Goal: Task Accomplishment & Management: Complete application form

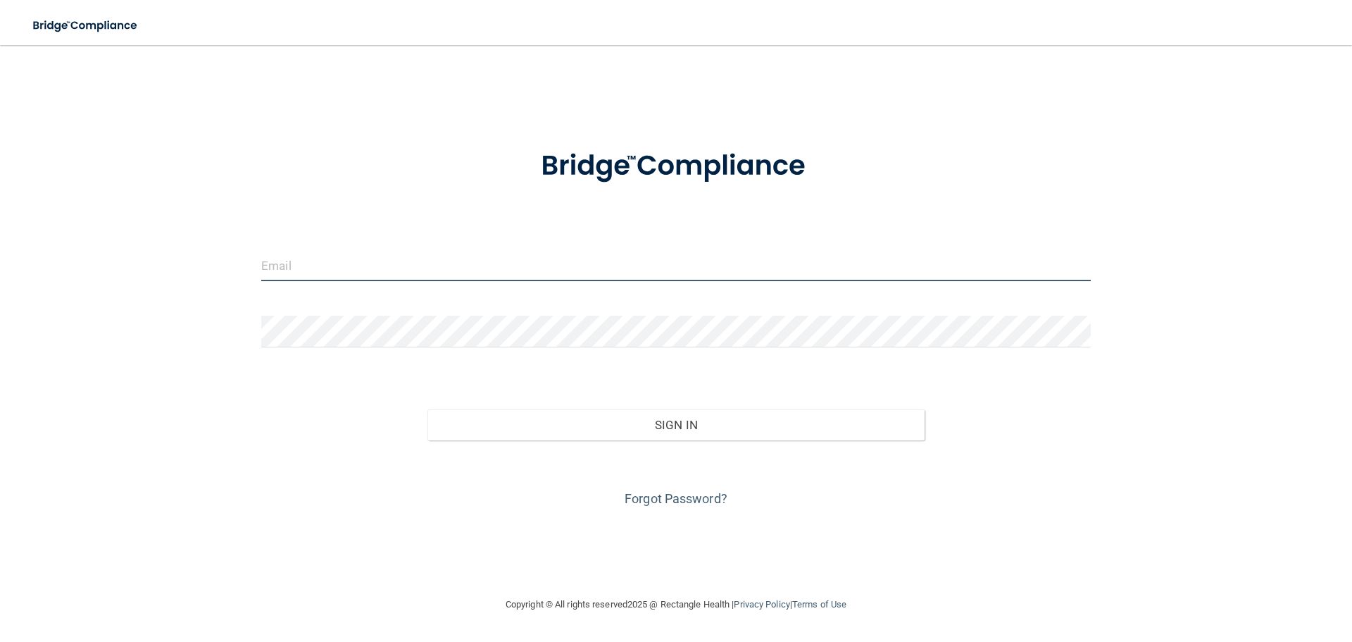
click at [411, 260] on input "email" at bounding box center [676, 265] width 830 height 32
type input "[EMAIL_ADDRESS][DOMAIN_NAME]"
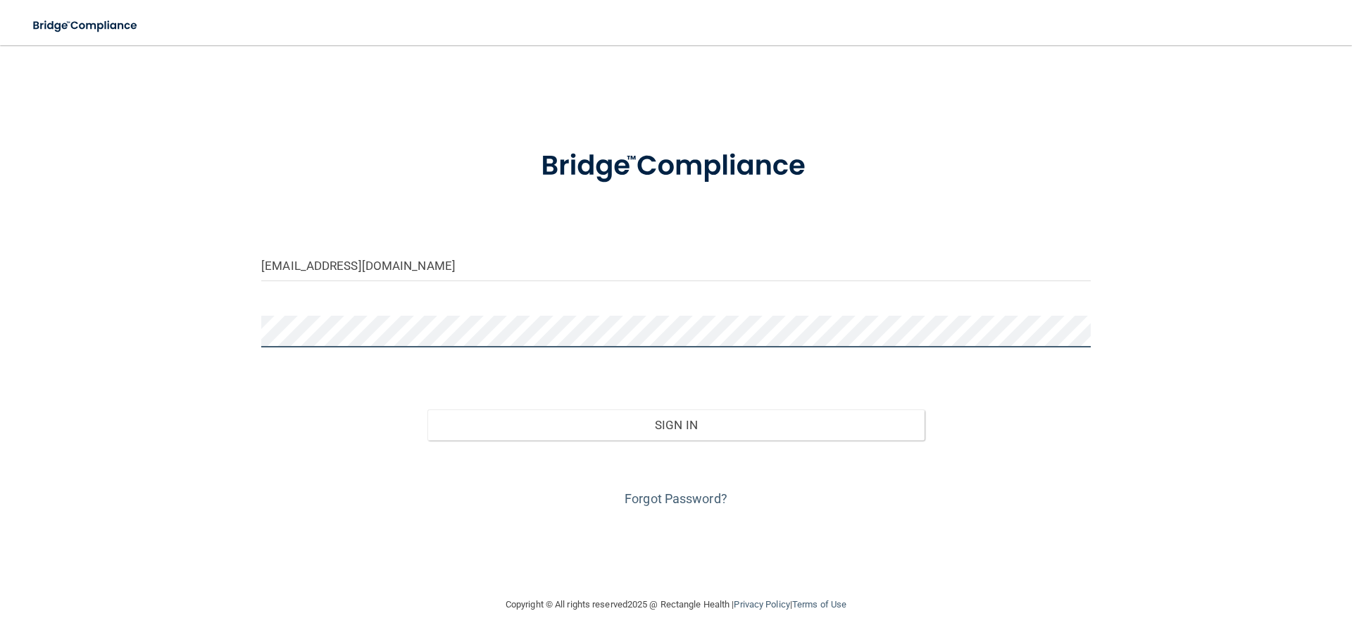
click at [427, 409] on button "Sign In" at bounding box center [676, 424] width 498 height 31
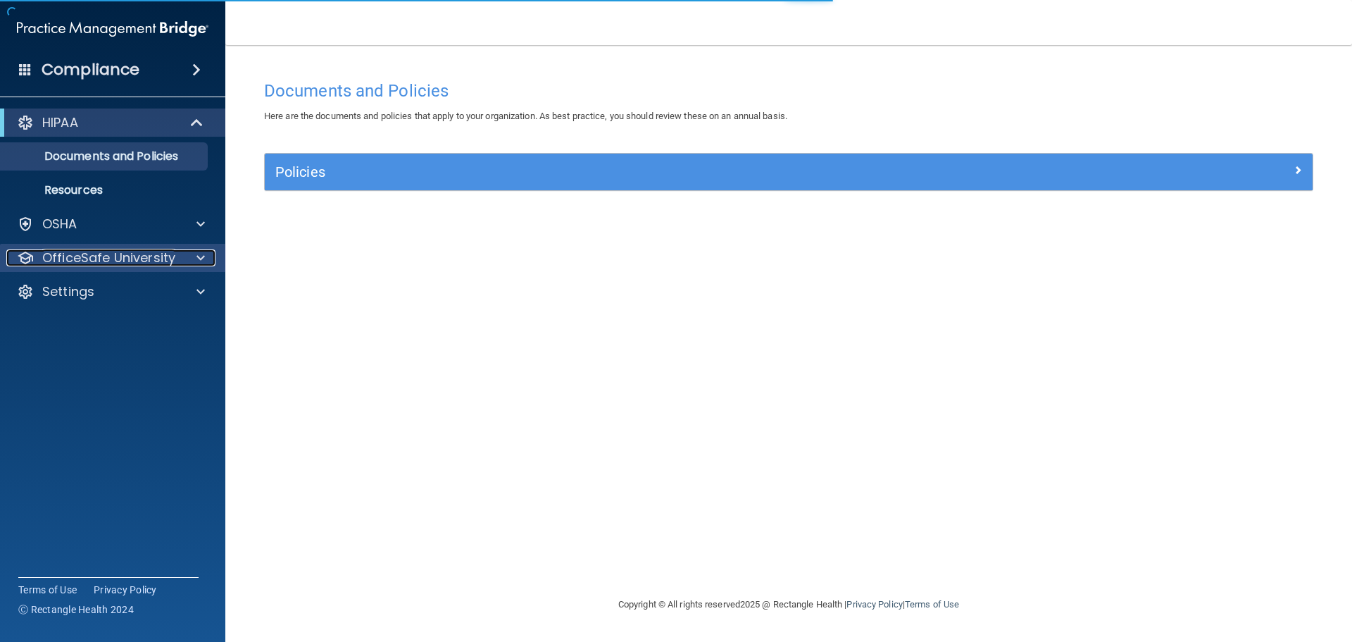
click at [182, 258] on div at bounding box center [198, 257] width 35 height 17
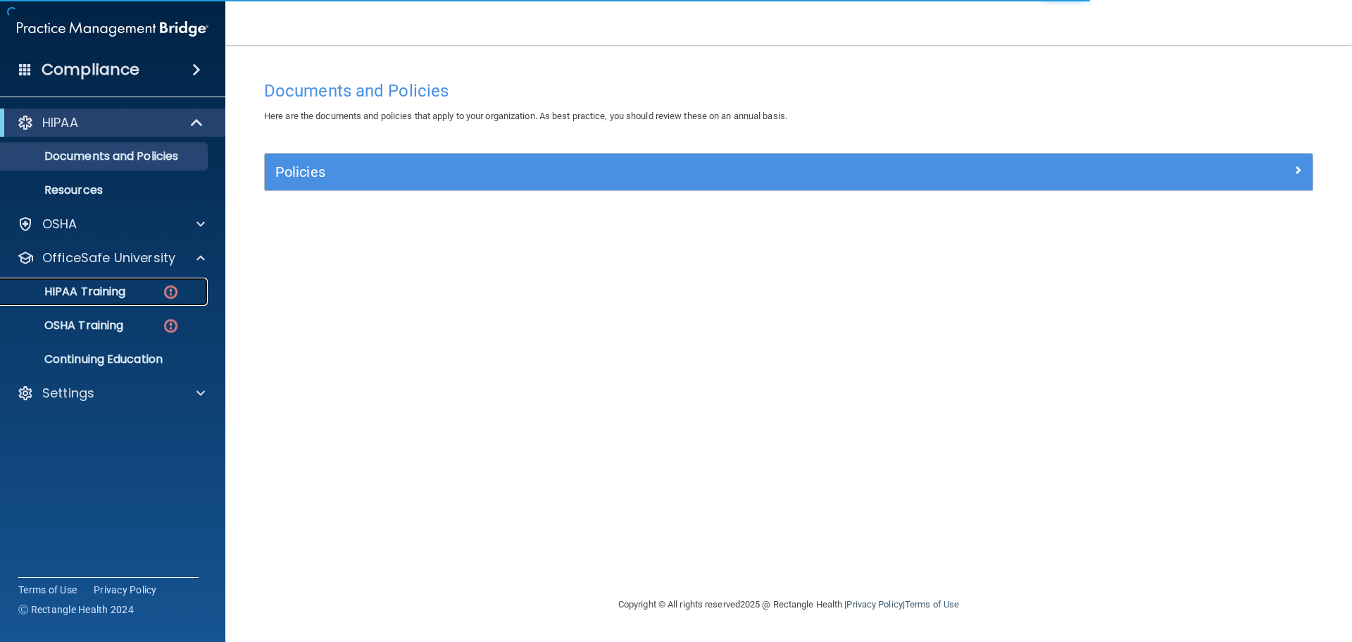
click at [152, 294] on div "HIPAA Training" at bounding box center [105, 292] width 192 height 14
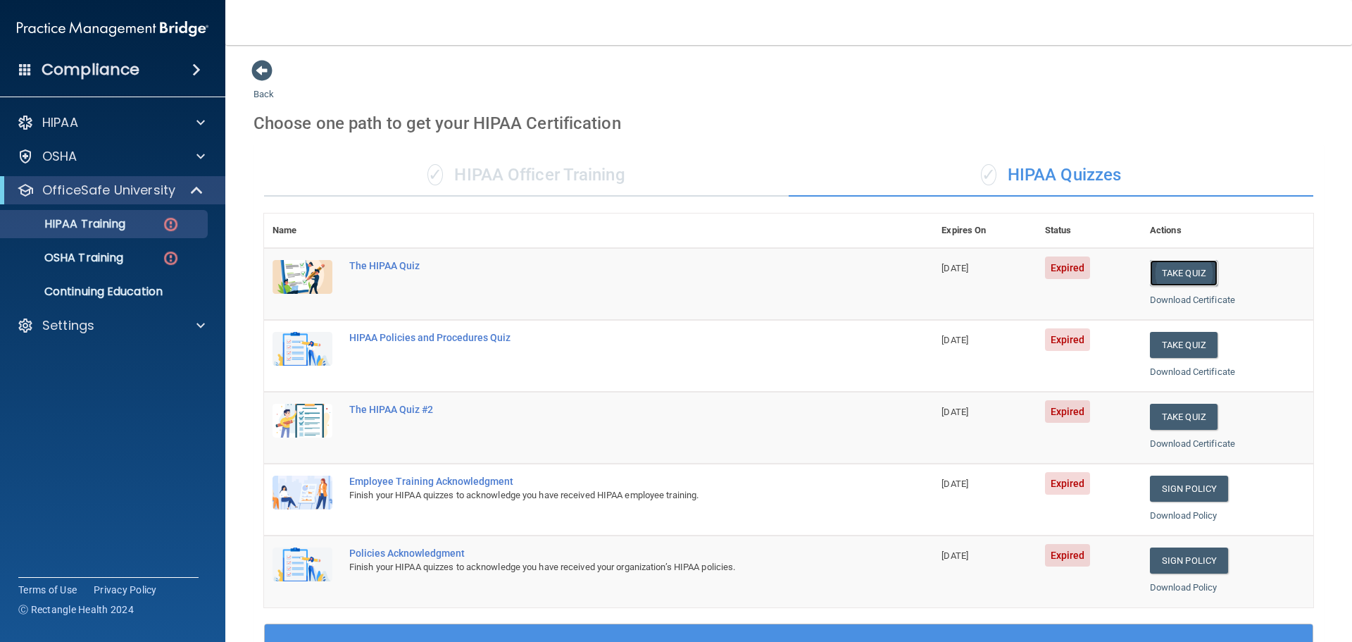
click at [1085, 273] on button "Take Quiz" at bounding box center [1184, 273] width 68 height 26
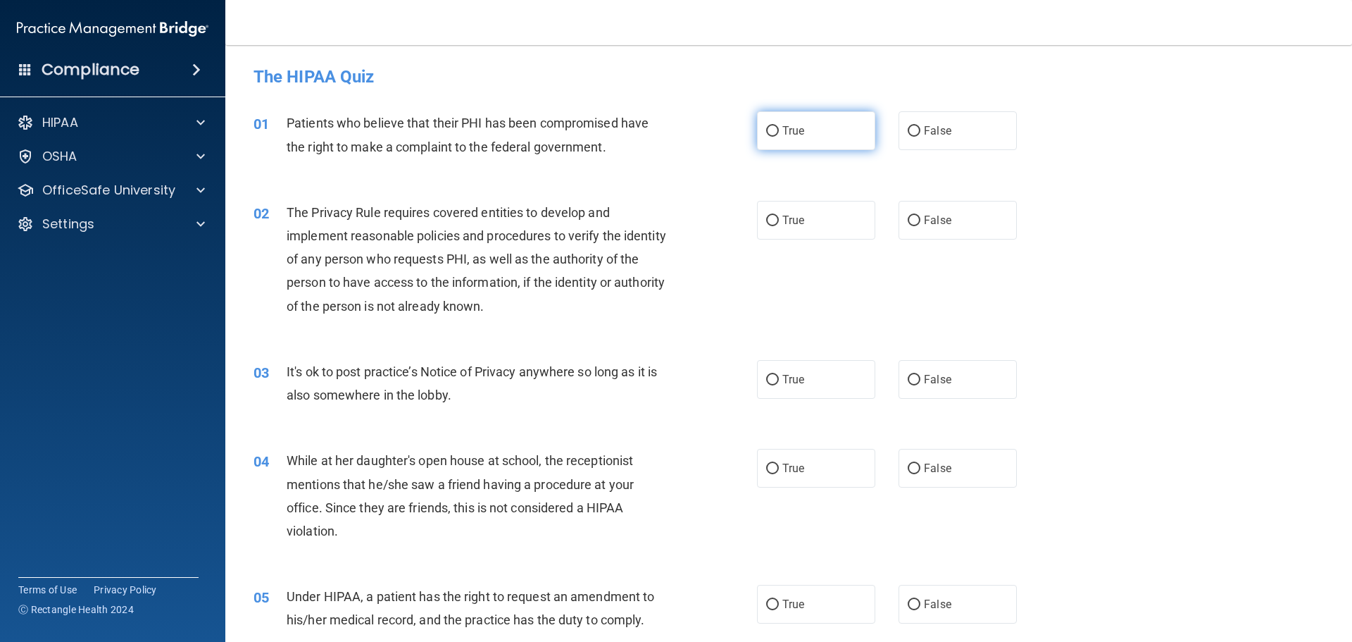
click at [790, 129] on span "True" at bounding box center [793, 130] width 22 height 13
click at [779, 129] on input "True" at bounding box center [772, 131] width 13 height 11
radio input "true"
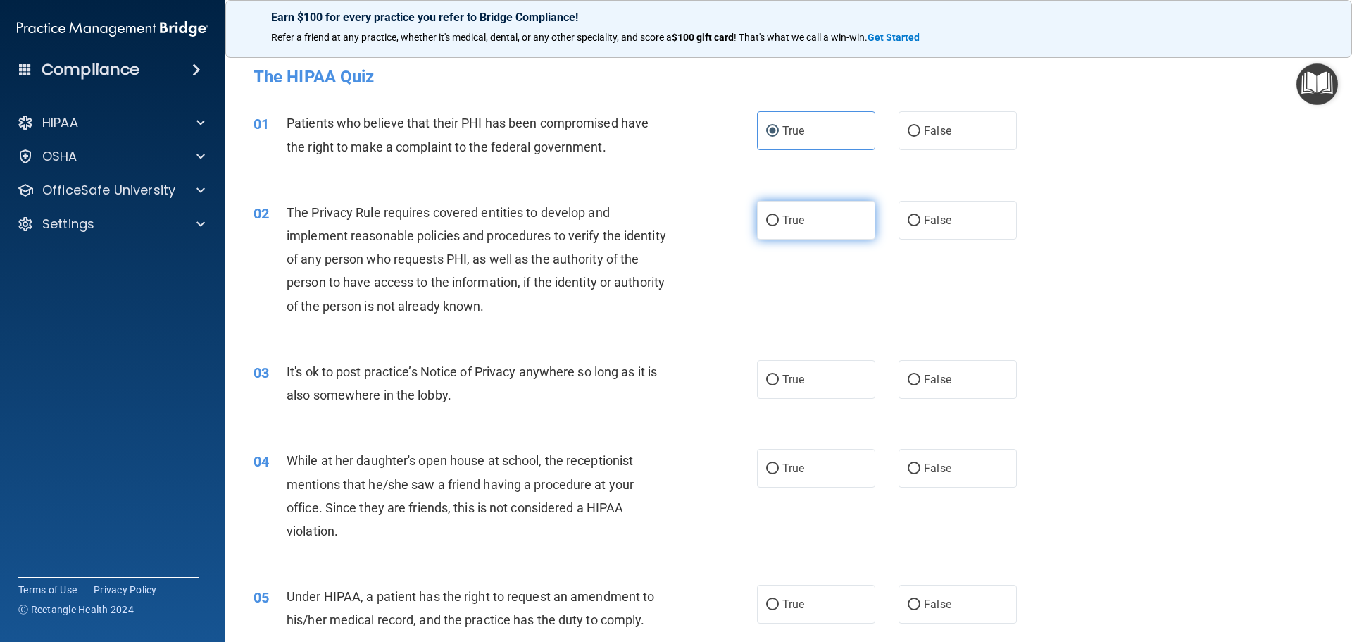
click at [795, 213] on span "True" at bounding box center [793, 219] width 22 height 13
click at [779, 215] on input "True" at bounding box center [772, 220] width 13 height 11
radio input "true"
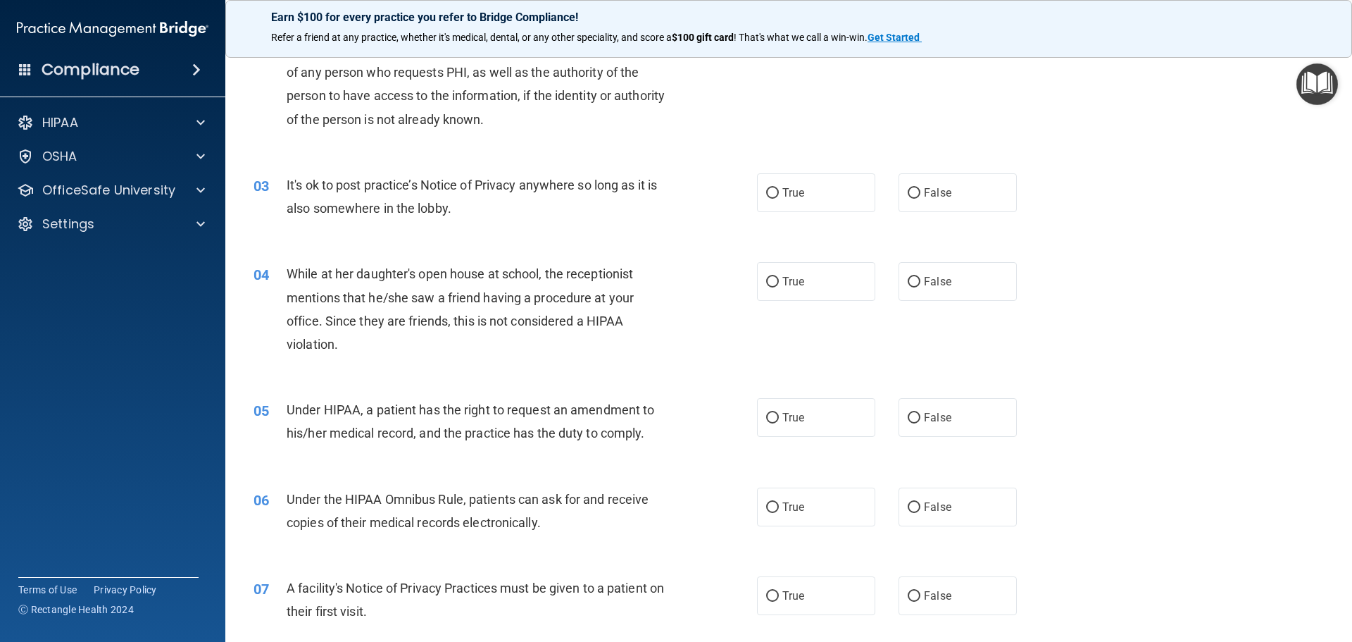
scroll to position [211, 0]
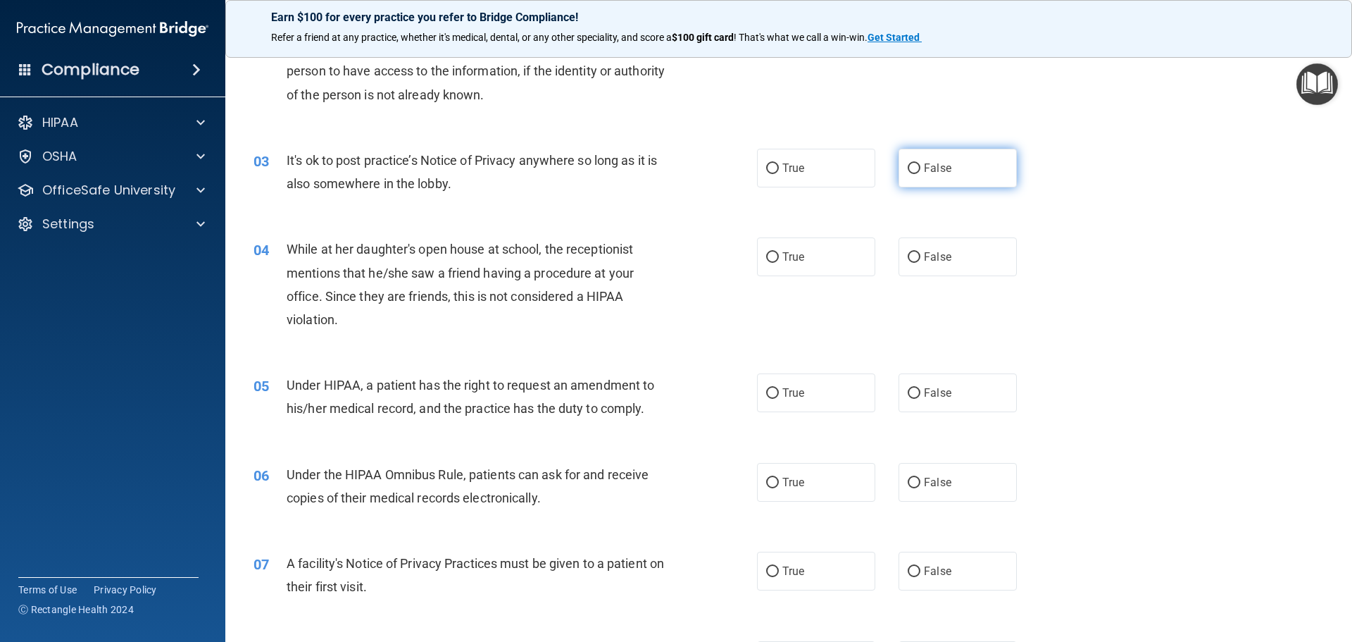
click at [924, 170] on span "False" at bounding box center [937, 167] width 27 height 13
click at [920, 170] on input "False" at bounding box center [914, 168] width 13 height 11
radio input "true"
click at [909, 255] on input "False" at bounding box center [914, 257] width 13 height 11
radio input "true"
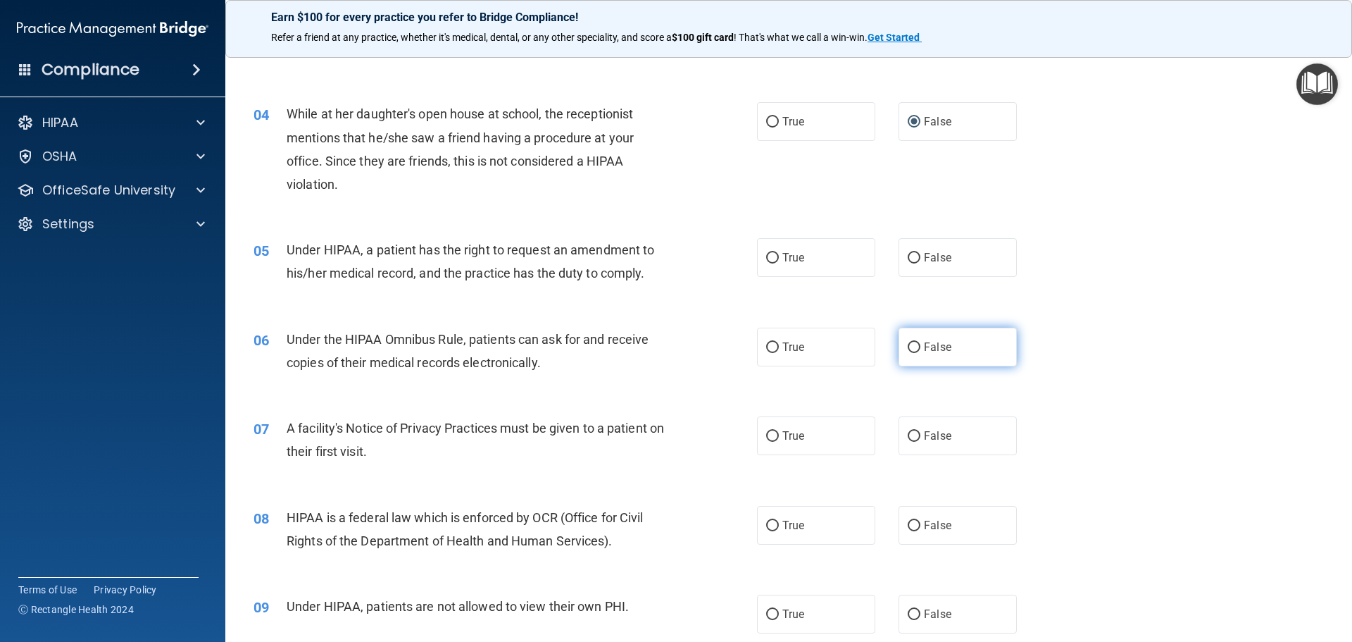
scroll to position [352, 0]
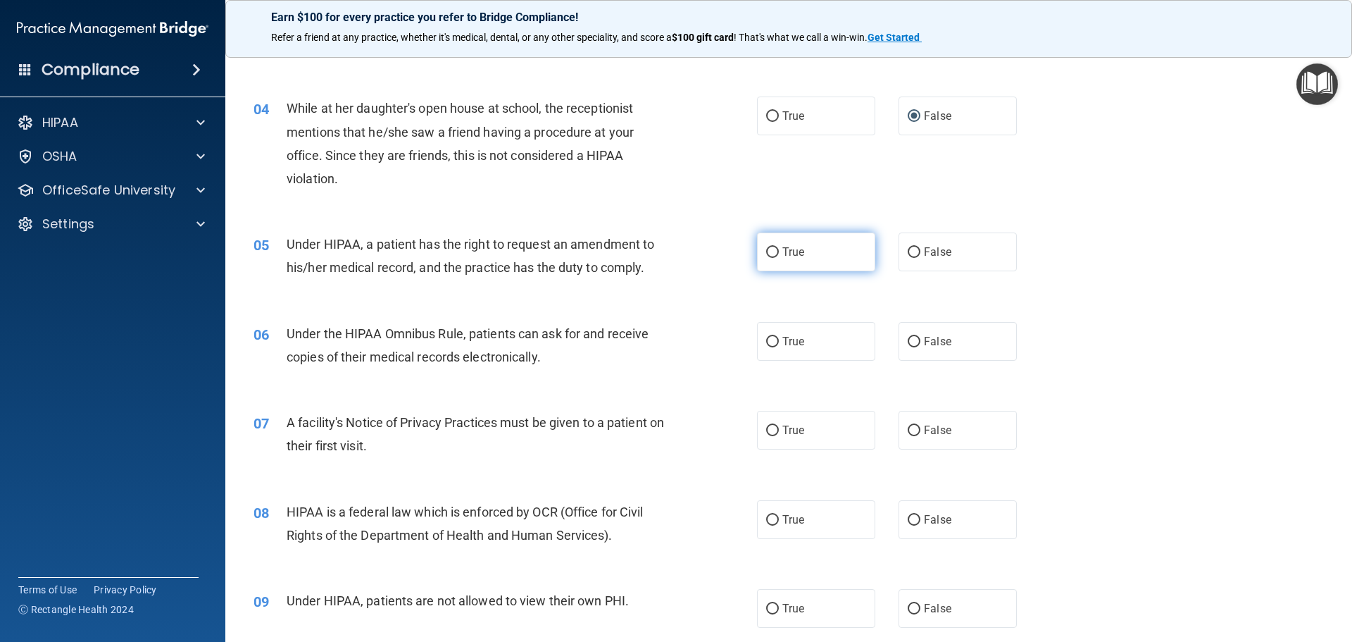
click at [808, 257] on label "True" at bounding box center [816, 251] width 118 height 39
click at [779, 257] on input "True" at bounding box center [772, 252] width 13 height 11
radio input "true"
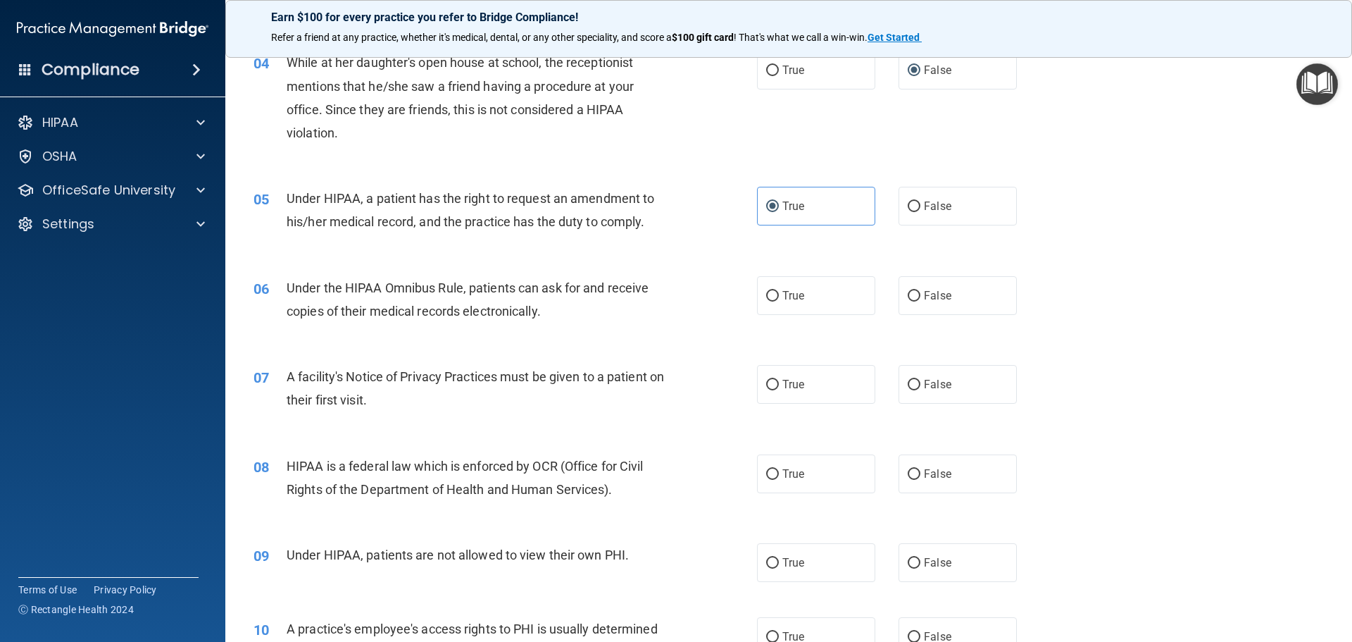
scroll to position [423, 0]
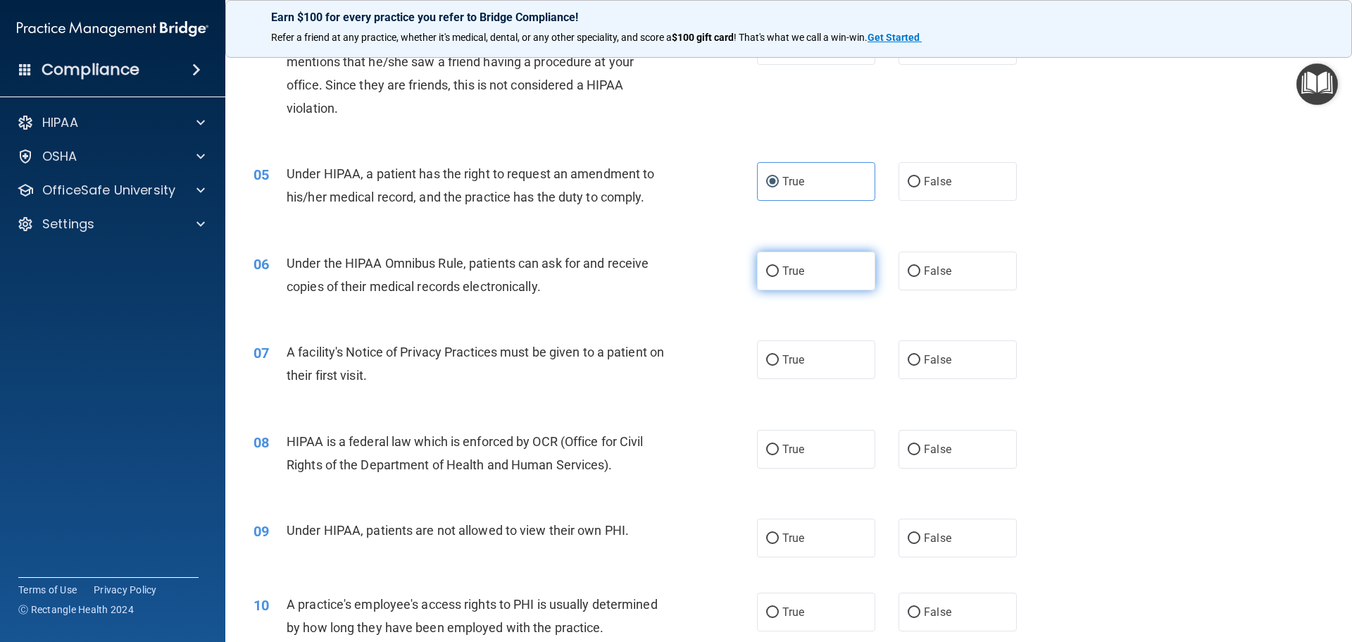
click at [797, 275] on span "True" at bounding box center [793, 270] width 22 height 13
click at [779, 275] on input "True" at bounding box center [772, 271] width 13 height 11
radio input "true"
click at [807, 363] on label "True" at bounding box center [816, 359] width 118 height 39
click at [779, 363] on input "True" at bounding box center [772, 360] width 13 height 11
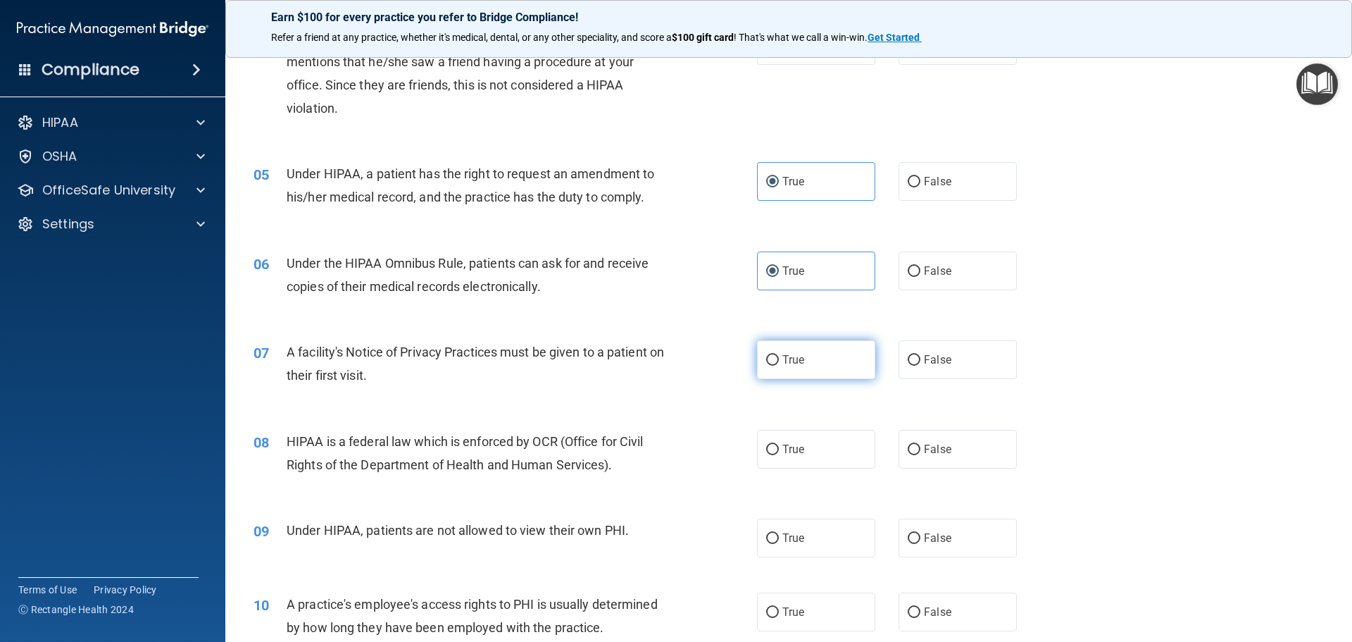
radio input "true"
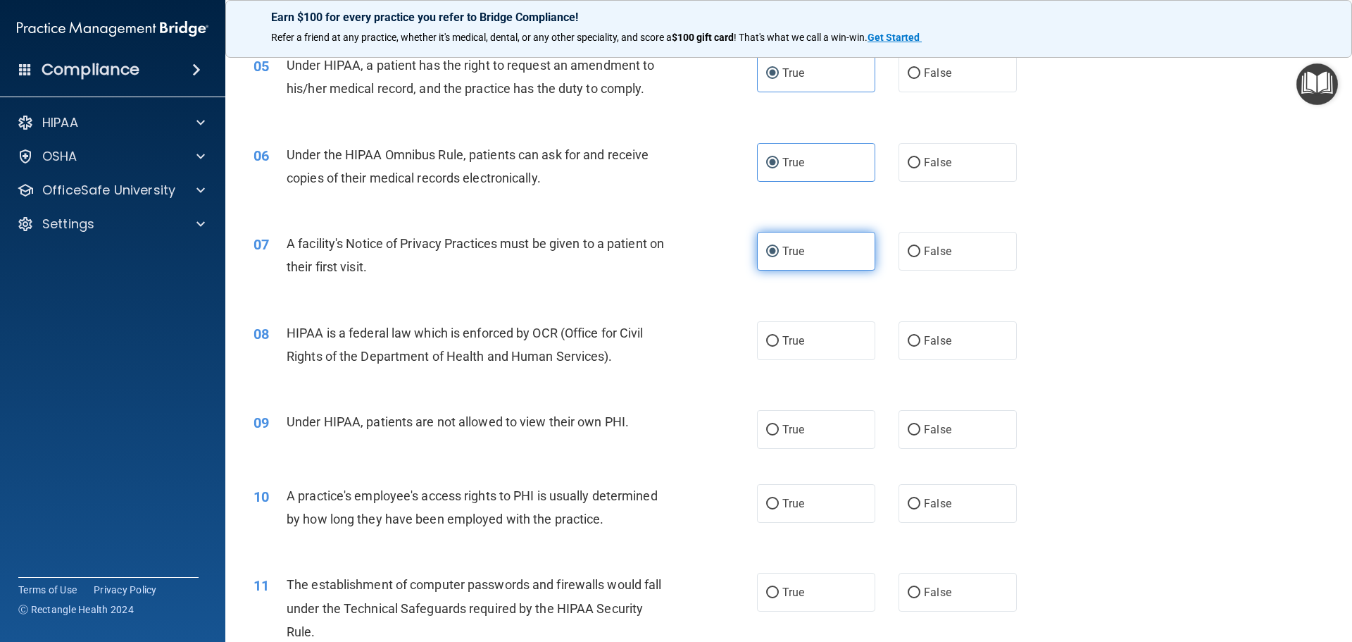
scroll to position [563, 0]
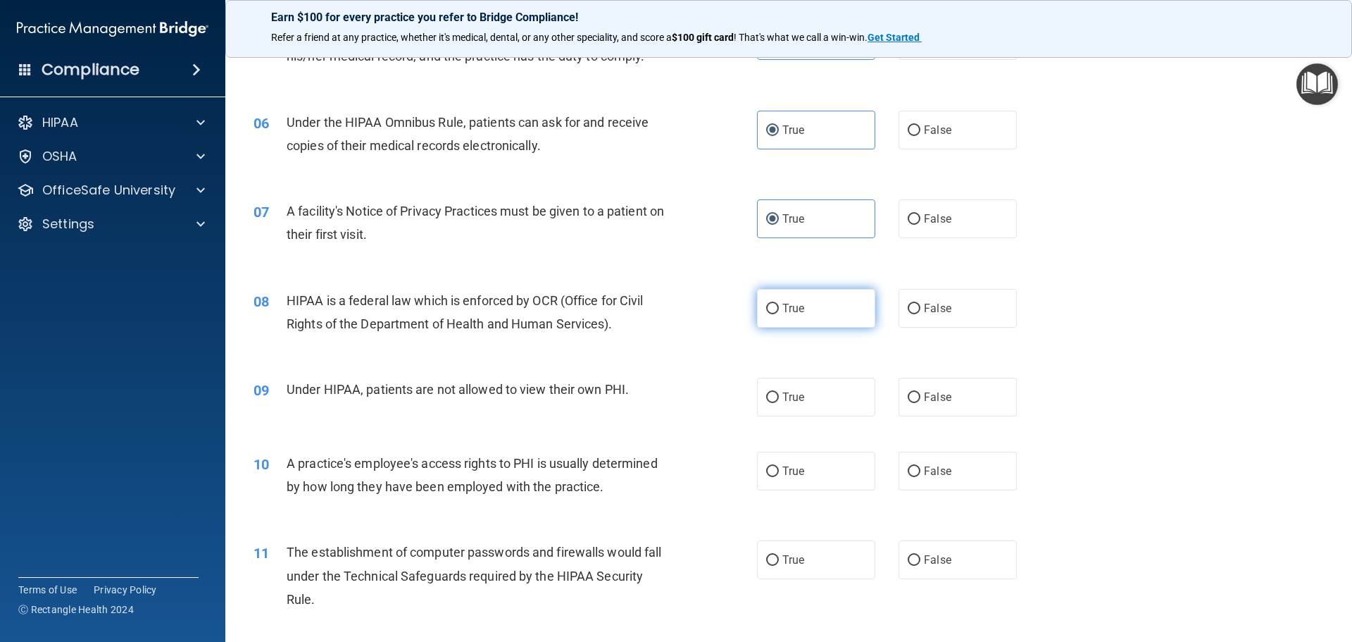
click at [792, 314] on span "True" at bounding box center [793, 307] width 22 height 13
click at [779, 314] on input "True" at bounding box center [772, 309] width 13 height 11
radio input "true"
click at [899, 394] on label "False" at bounding box center [958, 396] width 118 height 39
click at [908, 394] on input "False" at bounding box center [914, 397] width 13 height 11
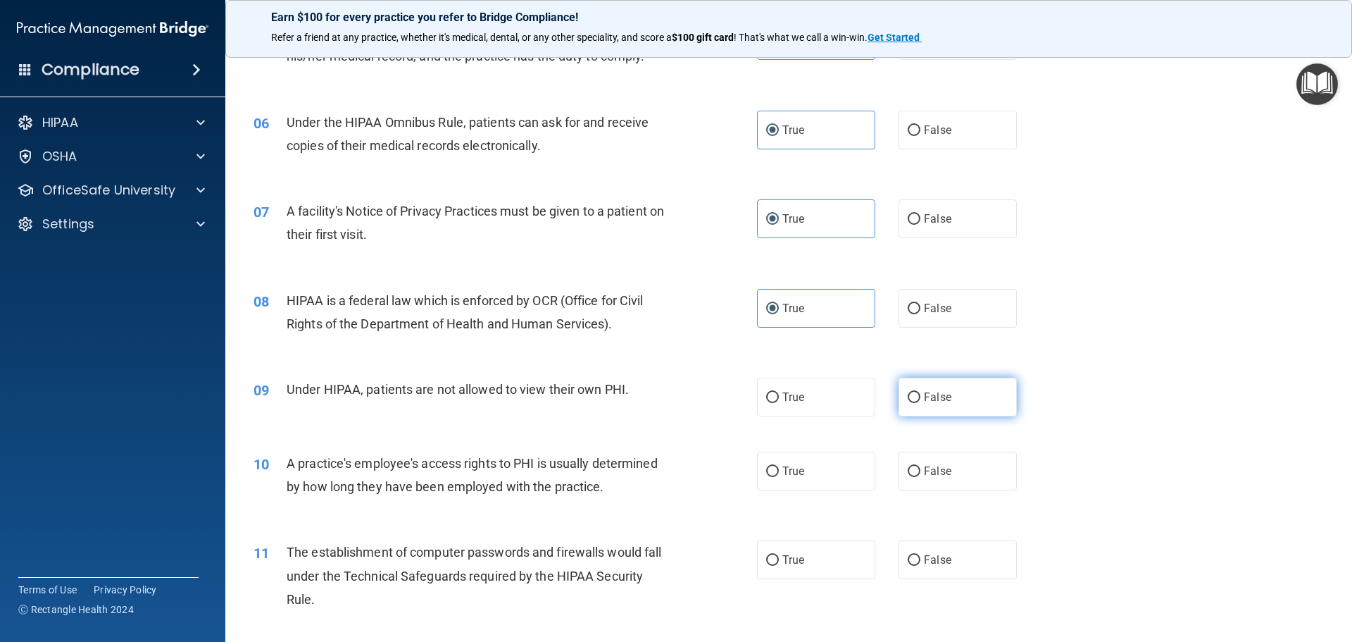
radio input "true"
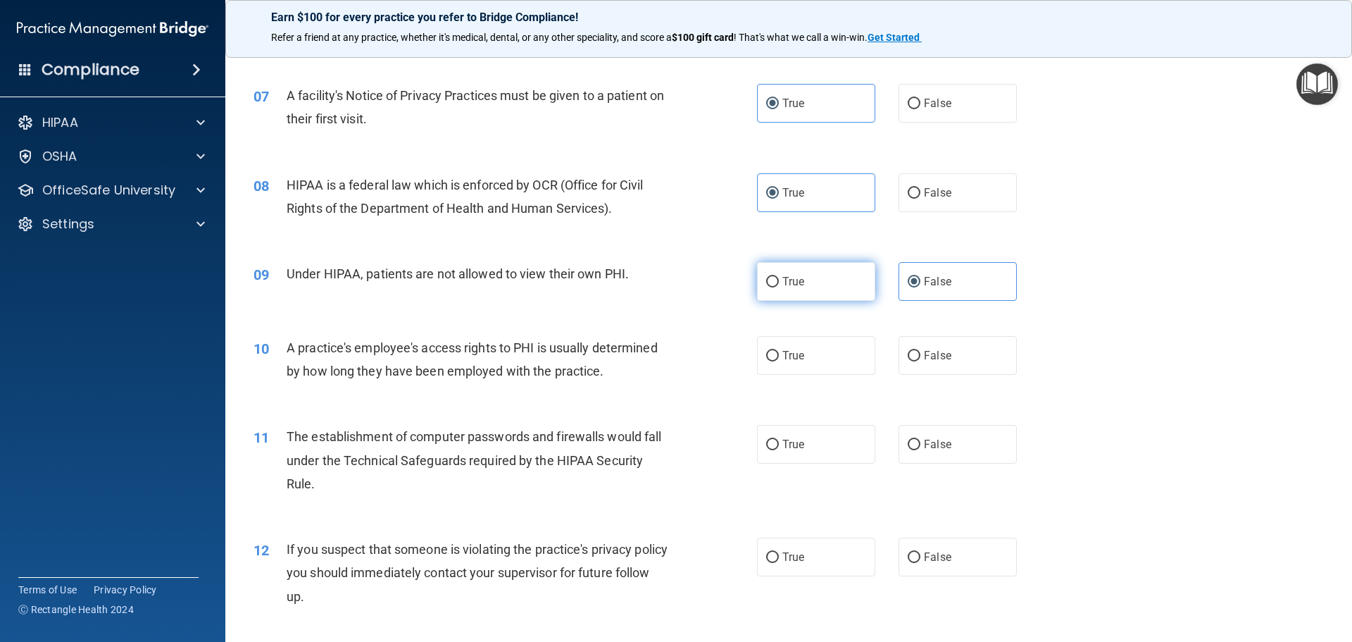
scroll to position [704, 0]
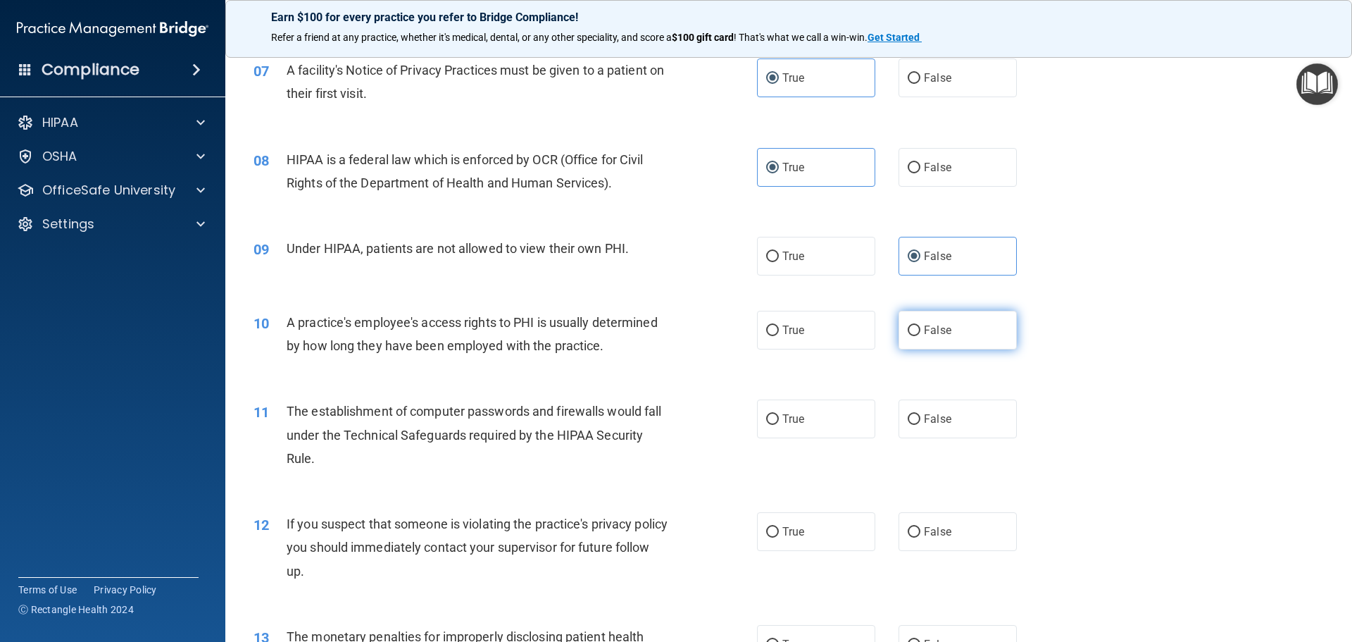
click at [917, 331] on label "False" at bounding box center [958, 330] width 118 height 39
click at [917, 331] on input "False" at bounding box center [914, 330] width 13 height 11
radio input "true"
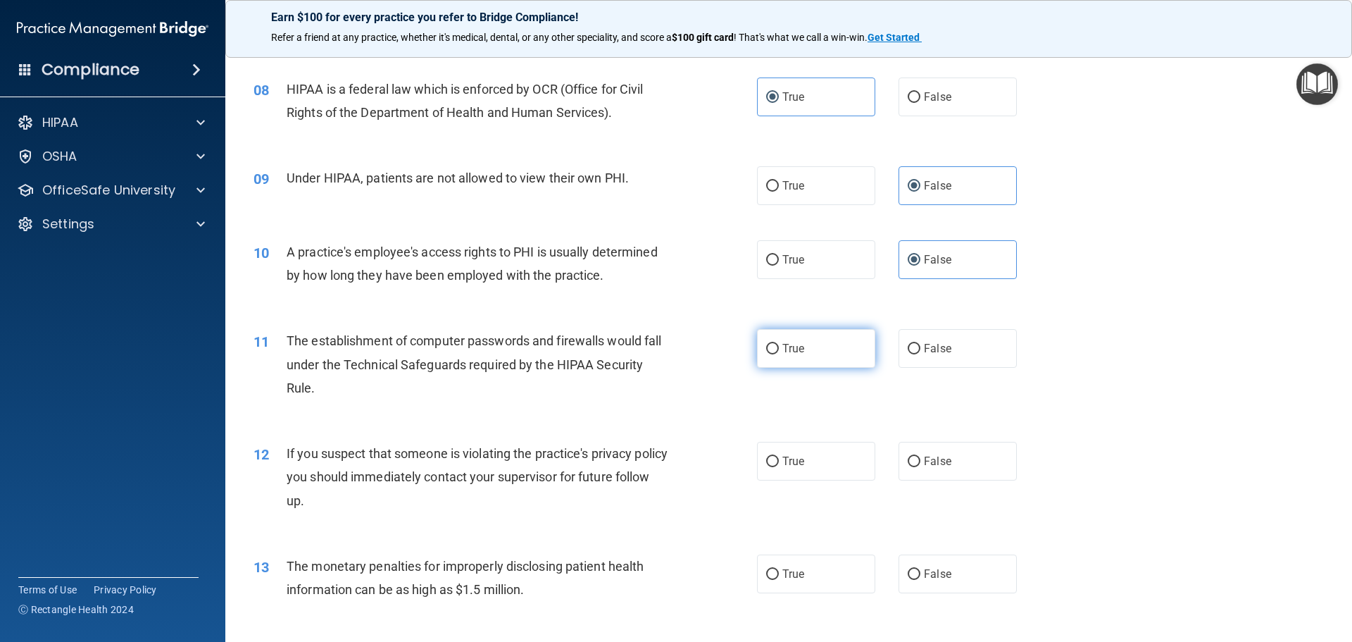
click at [808, 351] on label "True" at bounding box center [816, 348] width 118 height 39
click at [779, 351] on input "True" at bounding box center [772, 349] width 13 height 11
radio input "true"
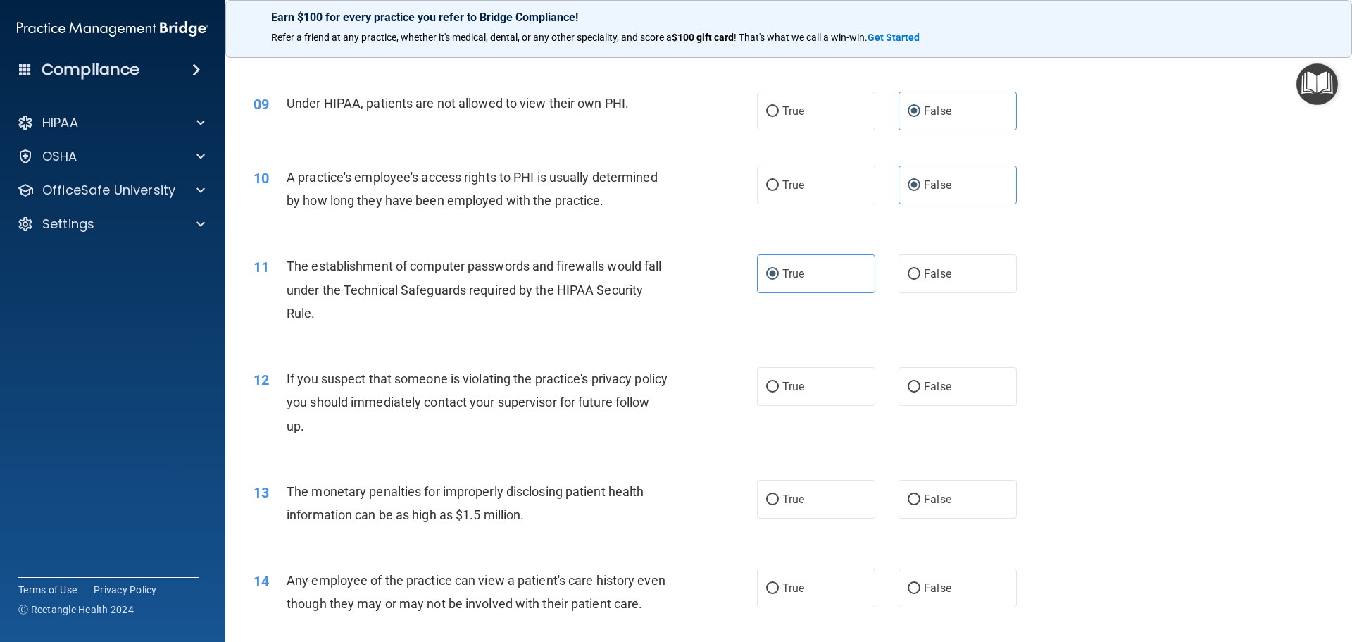
scroll to position [916, 0]
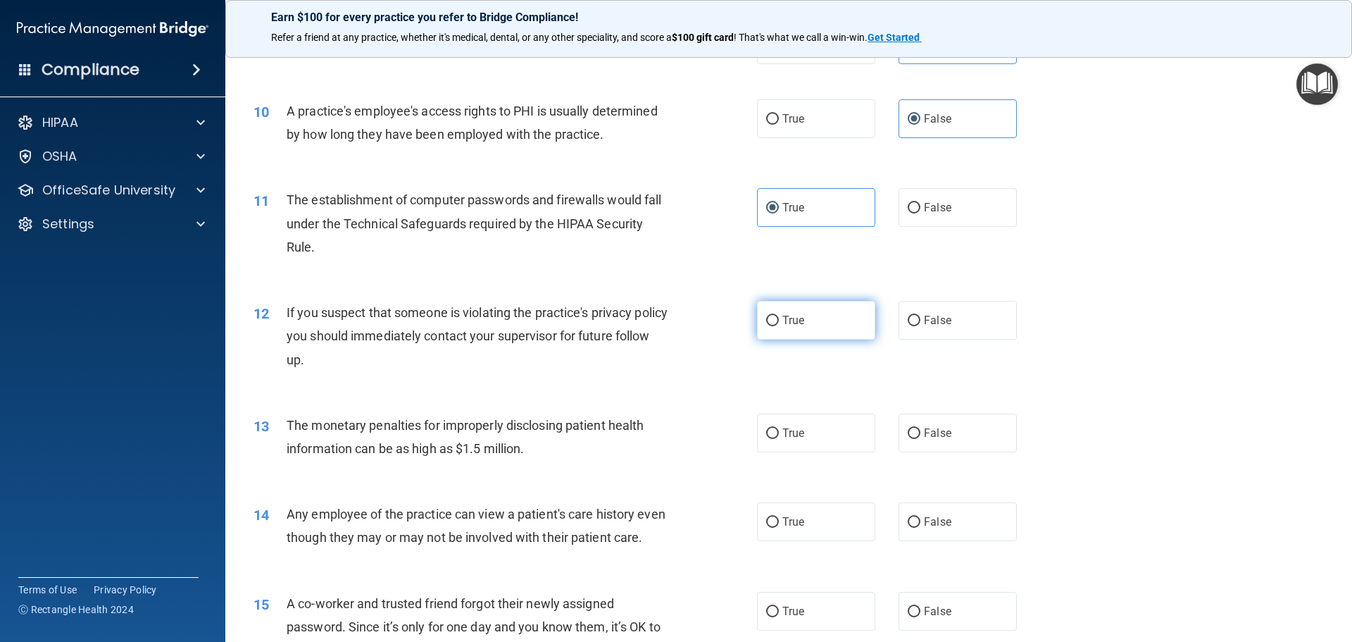
click at [791, 322] on span "True" at bounding box center [793, 319] width 22 height 13
click at [779, 322] on input "True" at bounding box center [772, 321] width 13 height 11
radio input "true"
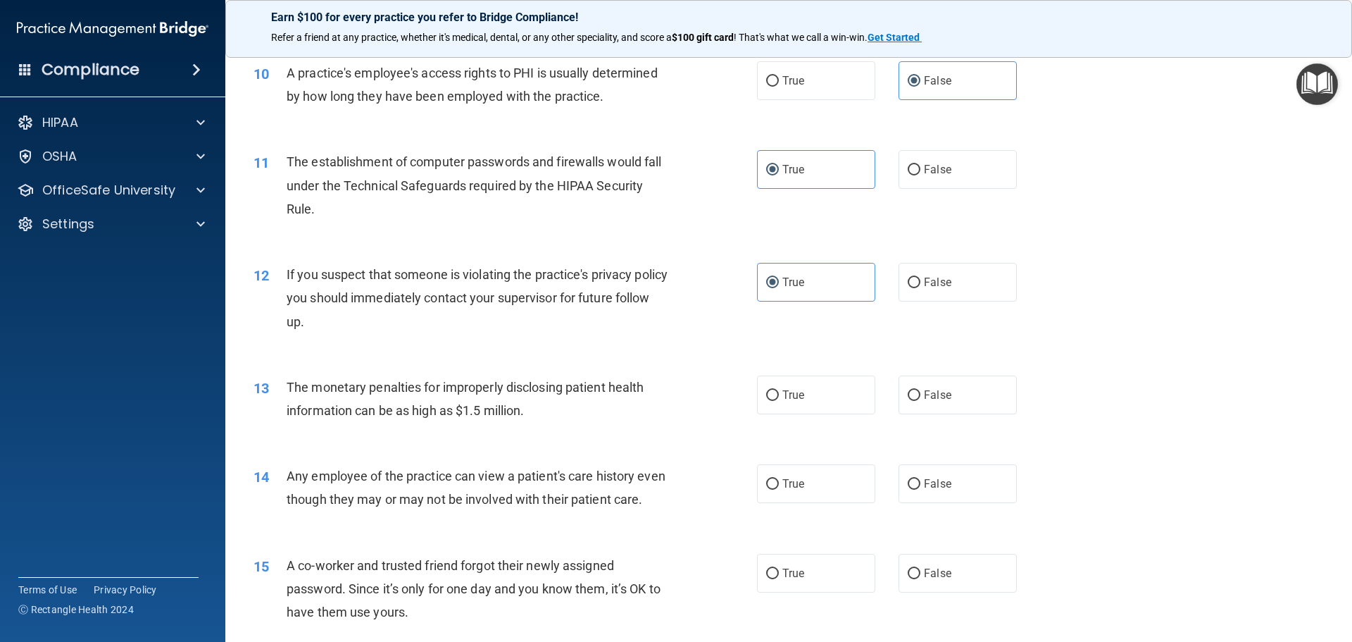
scroll to position [986, 0]
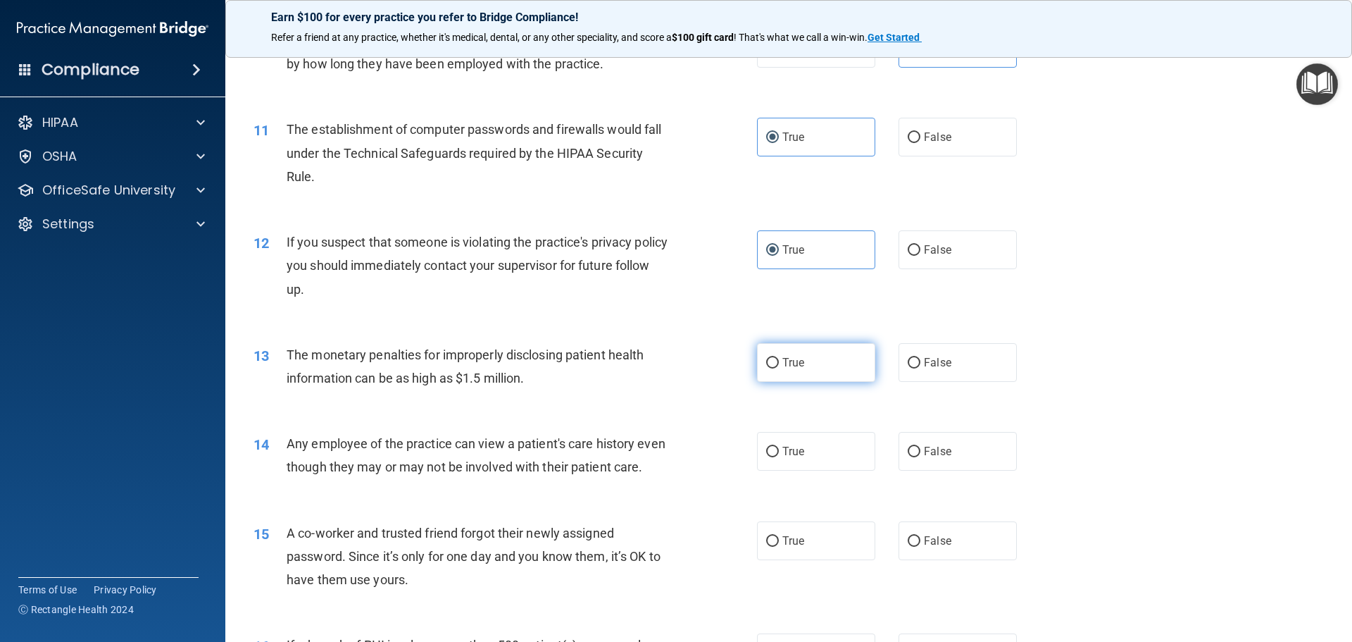
click at [806, 363] on label "True" at bounding box center [816, 362] width 118 height 39
click at [779, 363] on input "True" at bounding box center [772, 363] width 13 height 11
radio input "true"
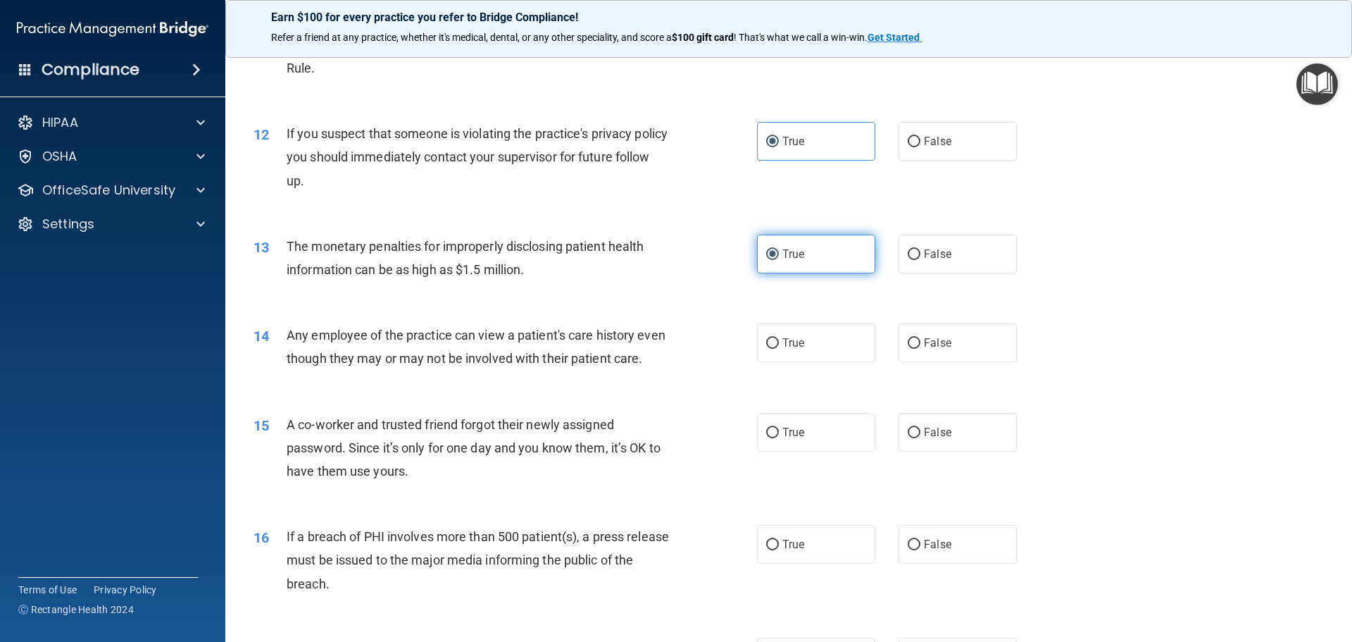
scroll to position [1127, 0]
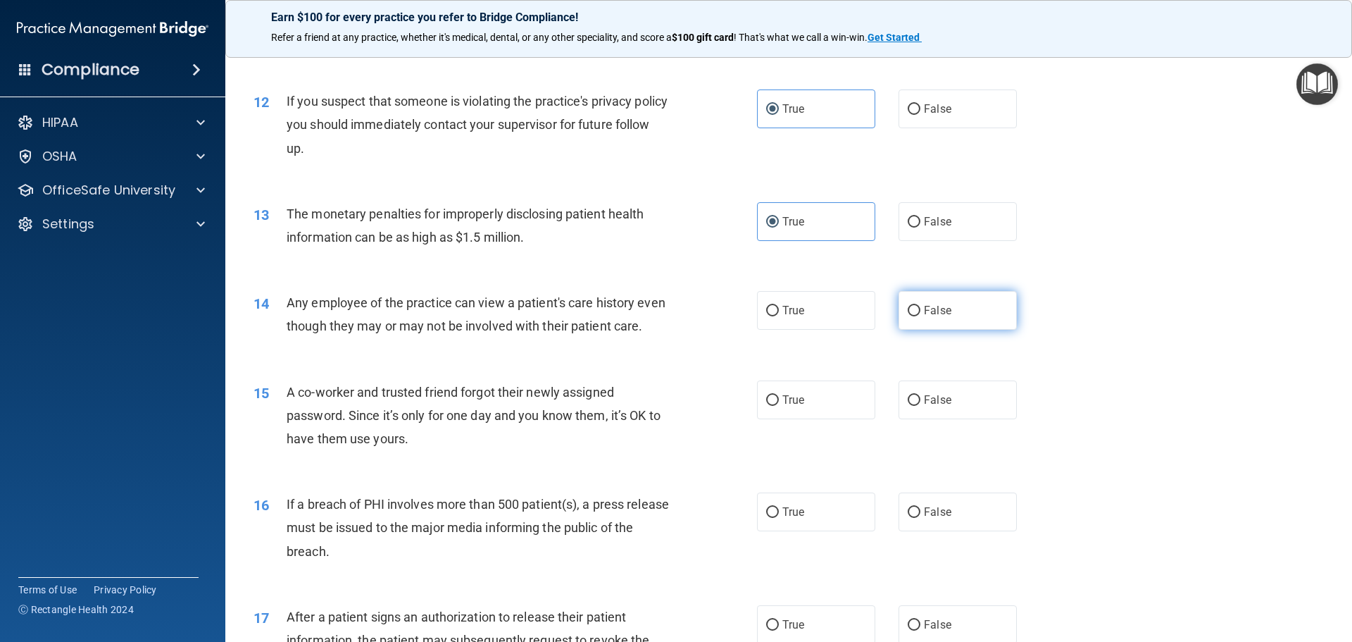
click at [932, 315] on span "False" at bounding box center [937, 310] width 27 height 13
click at [920, 315] on input "False" at bounding box center [914, 311] width 13 height 11
radio input "true"
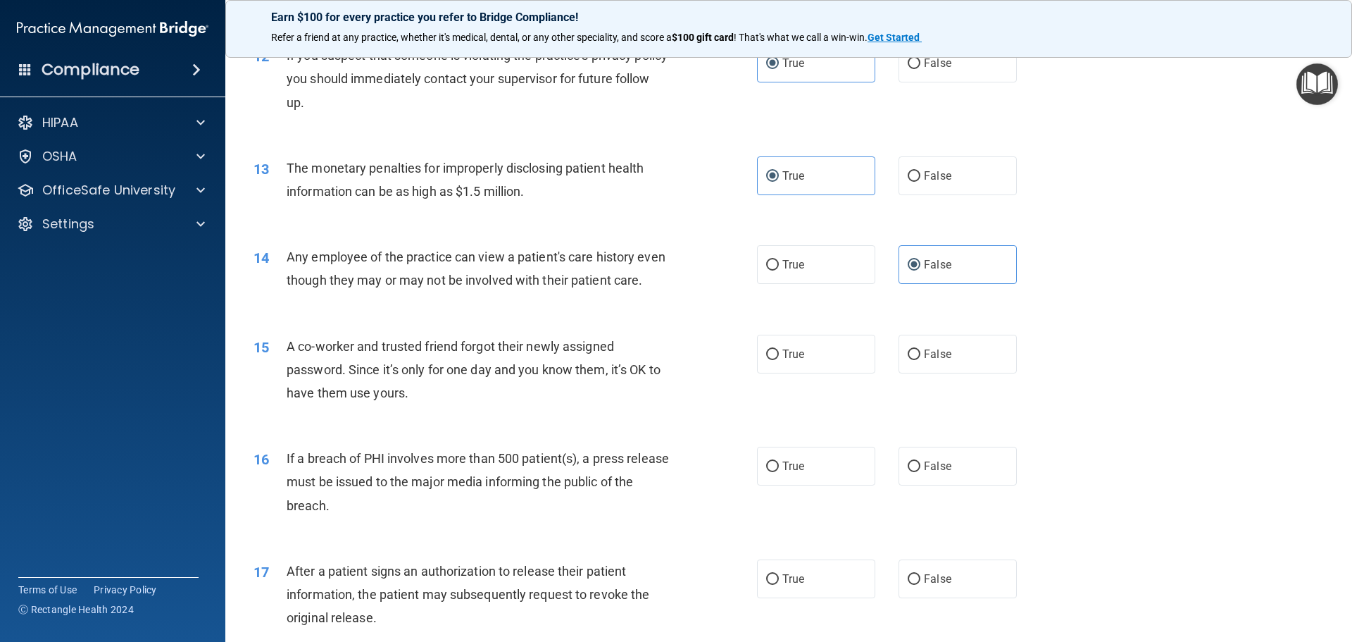
scroll to position [1197, 0]
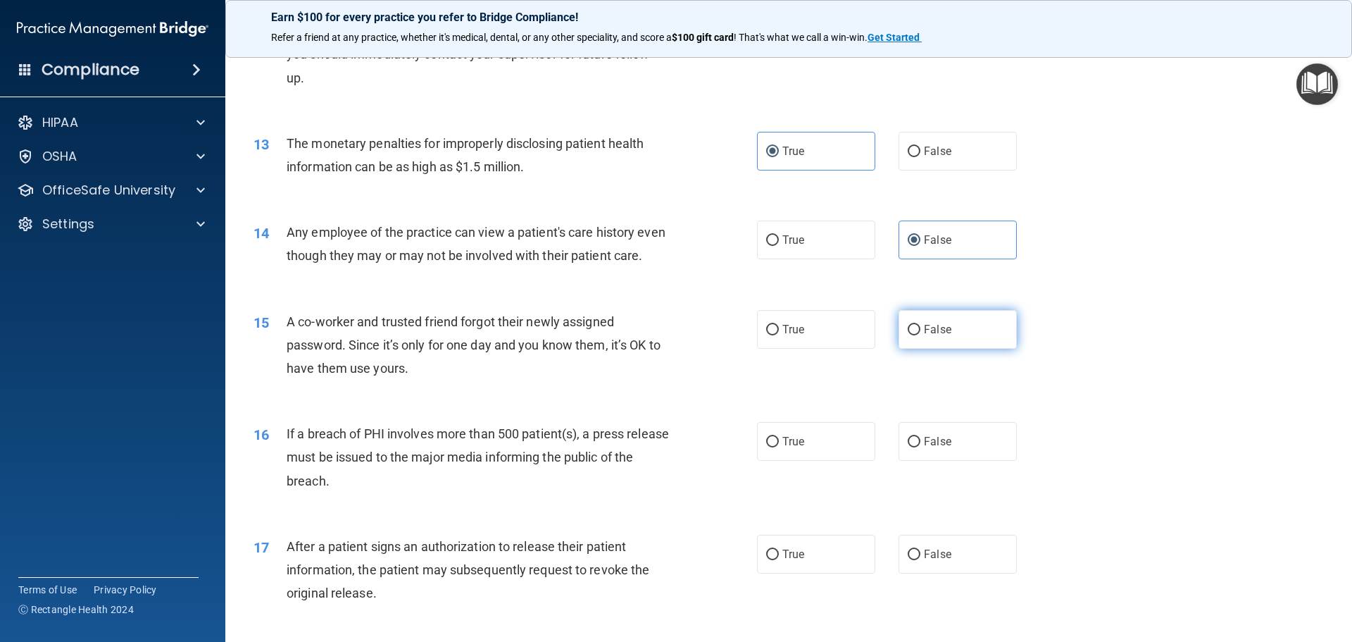
click at [934, 336] on span "False" at bounding box center [937, 329] width 27 height 13
click at [920, 335] on input "False" at bounding box center [914, 330] width 13 height 11
radio input "true"
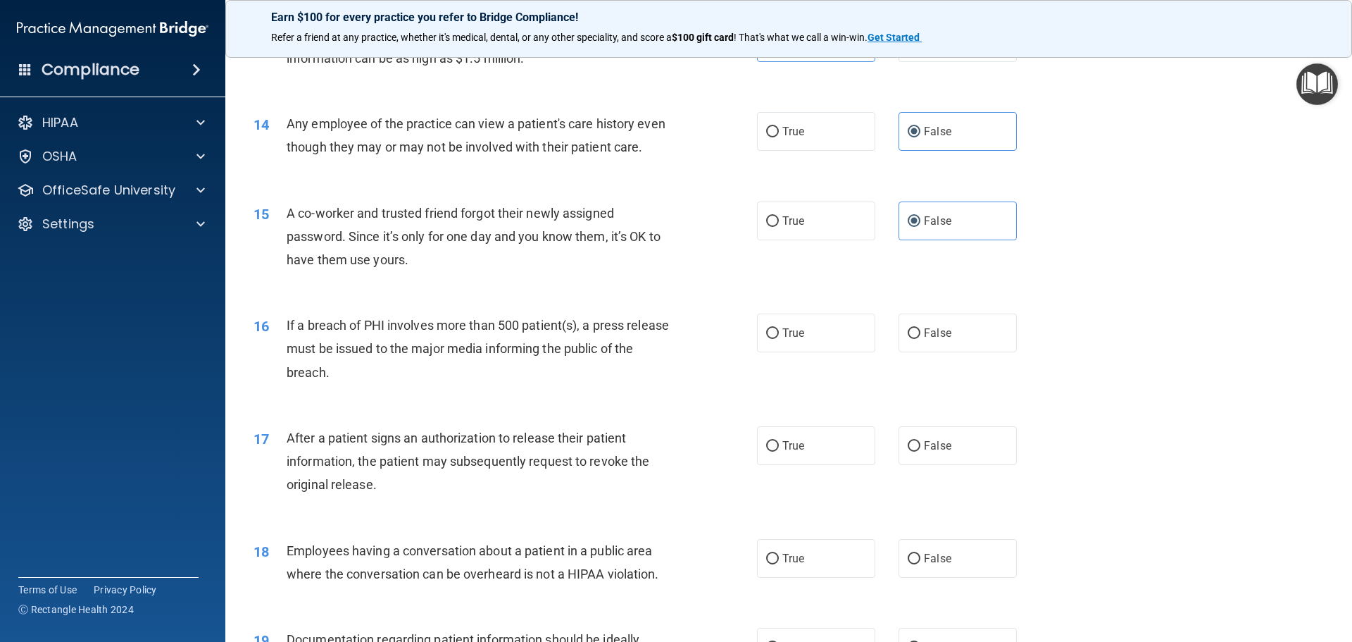
scroll to position [1338, 0]
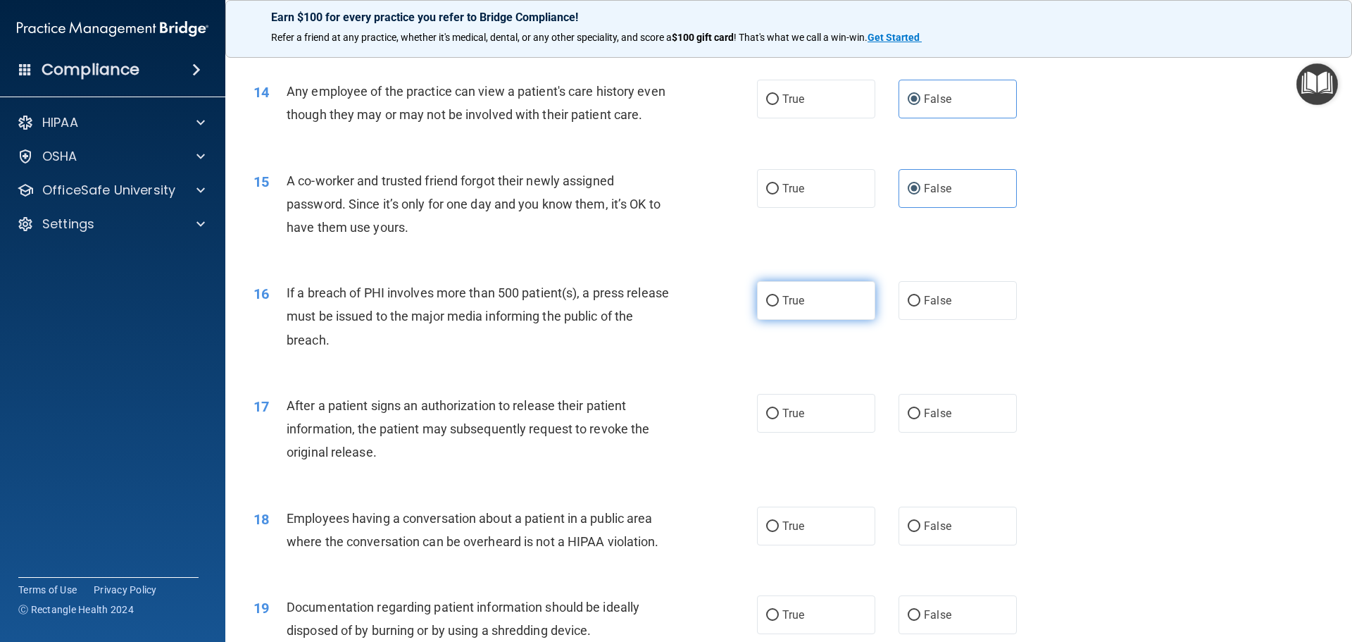
click at [804, 319] on label "True" at bounding box center [816, 300] width 118 height 39
click at [779, 306] on input "True" at bounding box center [772, 301] width 13 height 11
radio input "true"
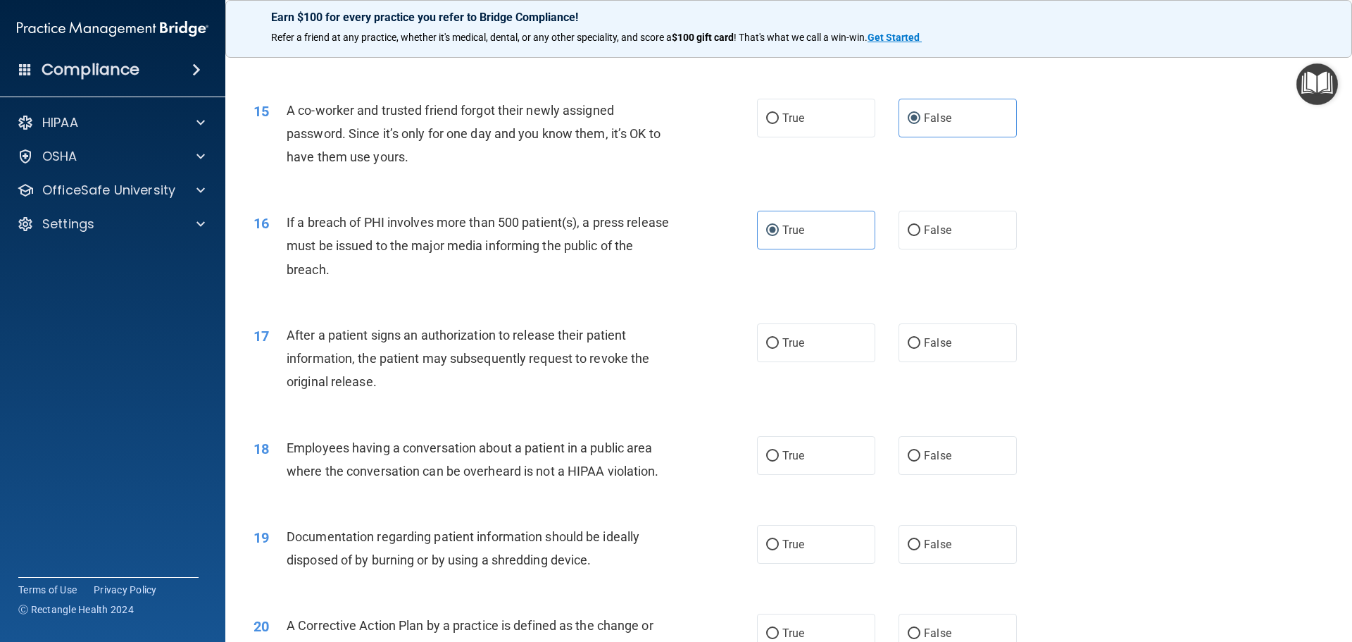
scroll to position [1479, 0]
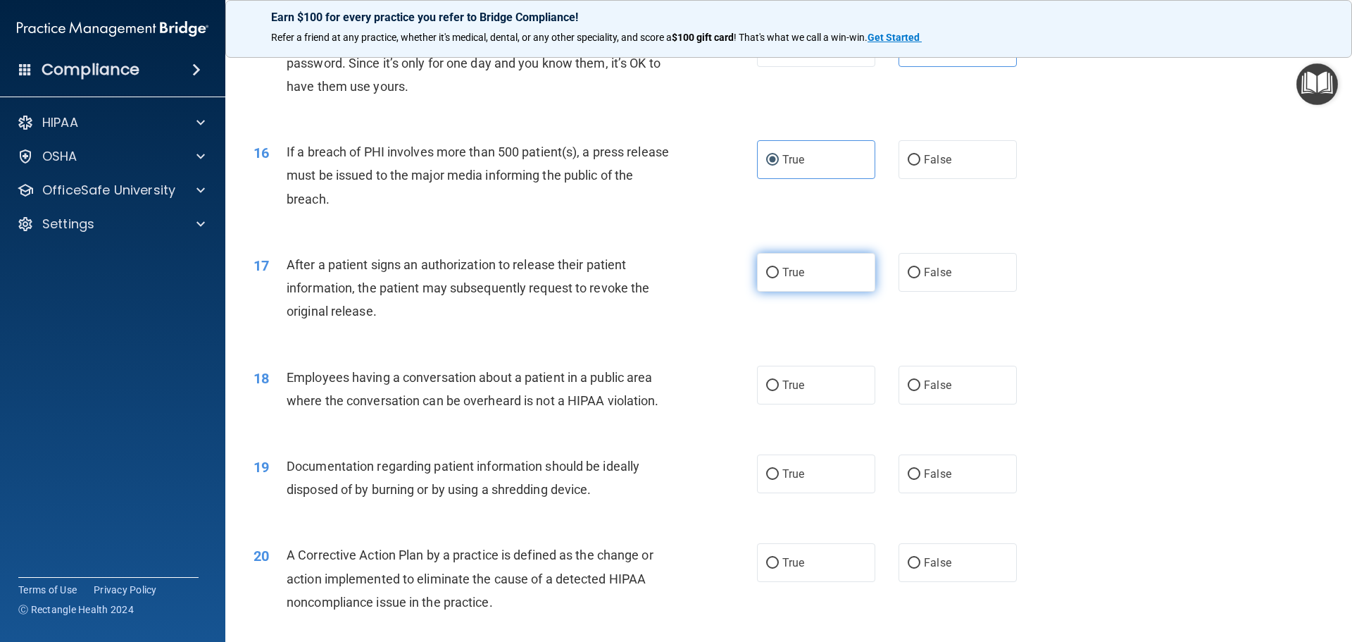
click at [808, 292] on label "True" at bounding box center [816, 272] width 118 height 39
click at [779, 278] on input "True" at bounding box center [772, 273] width 13 height 11
radio input "true"
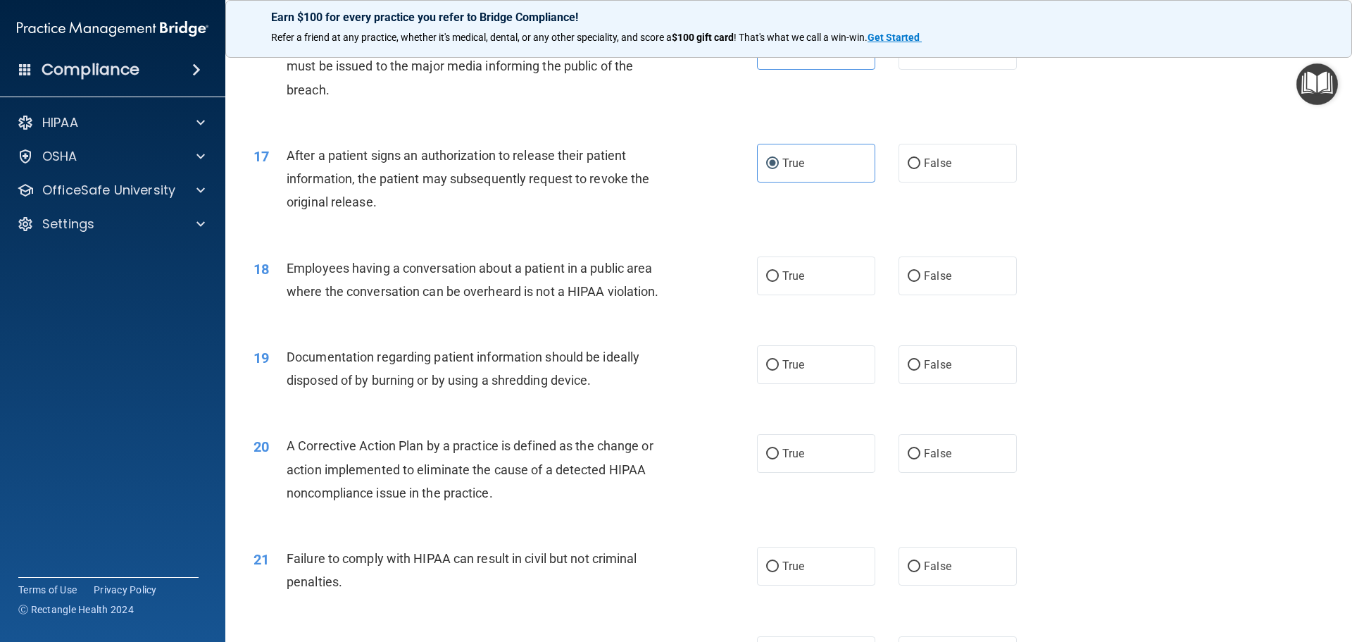
scroll to position [1620, 0]
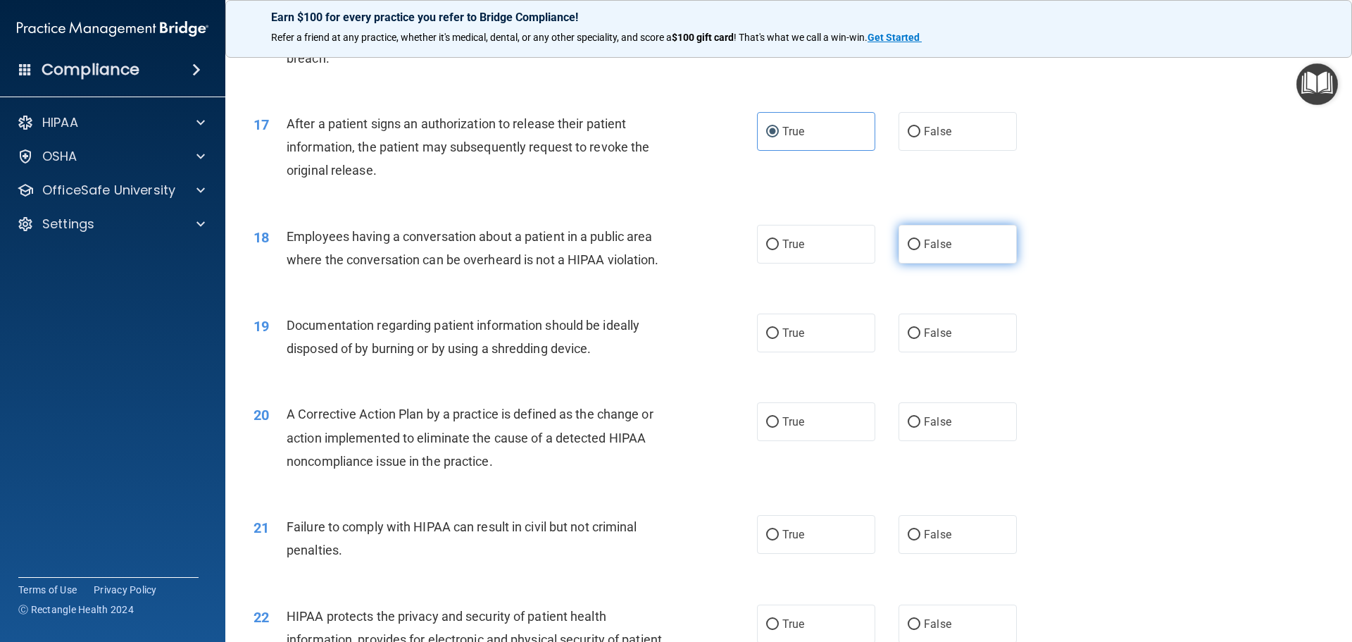
click at [925, 251] on span "False" at bounding box center [937, 243] width 27 height 13
click at [920, 250] on input "False" at bounding box center [914, 244] width 13 height 11
radio input "true"
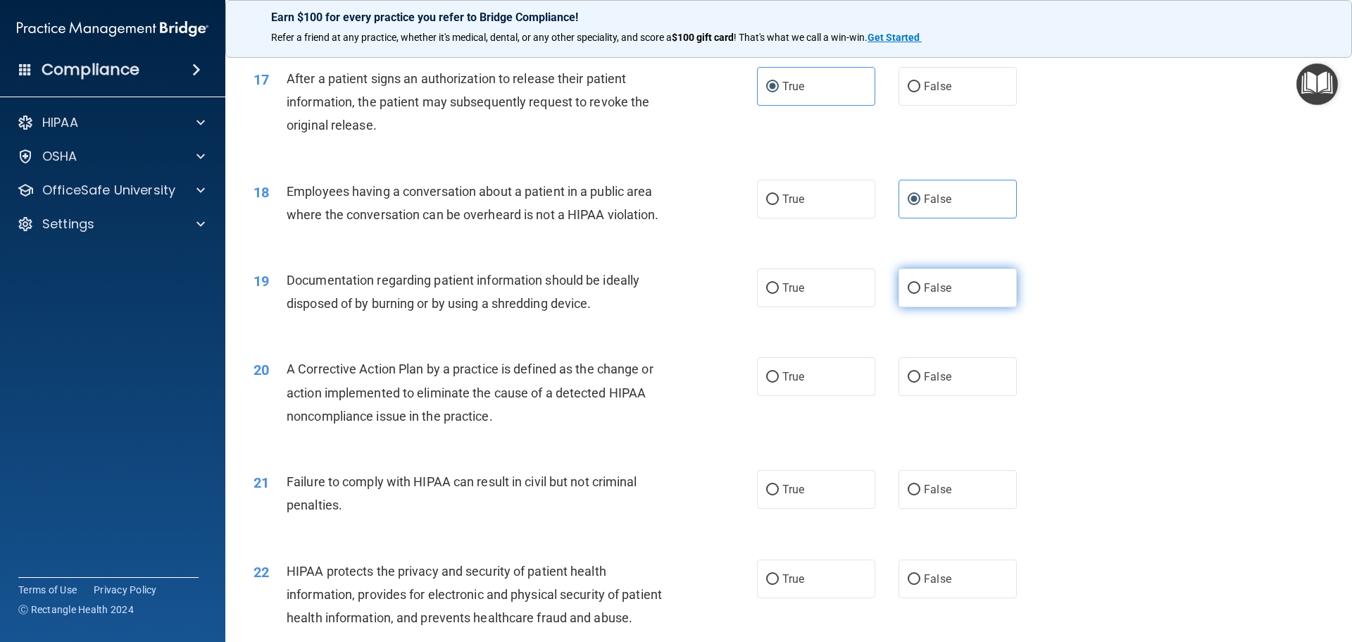
scroll to position [1690, 0]
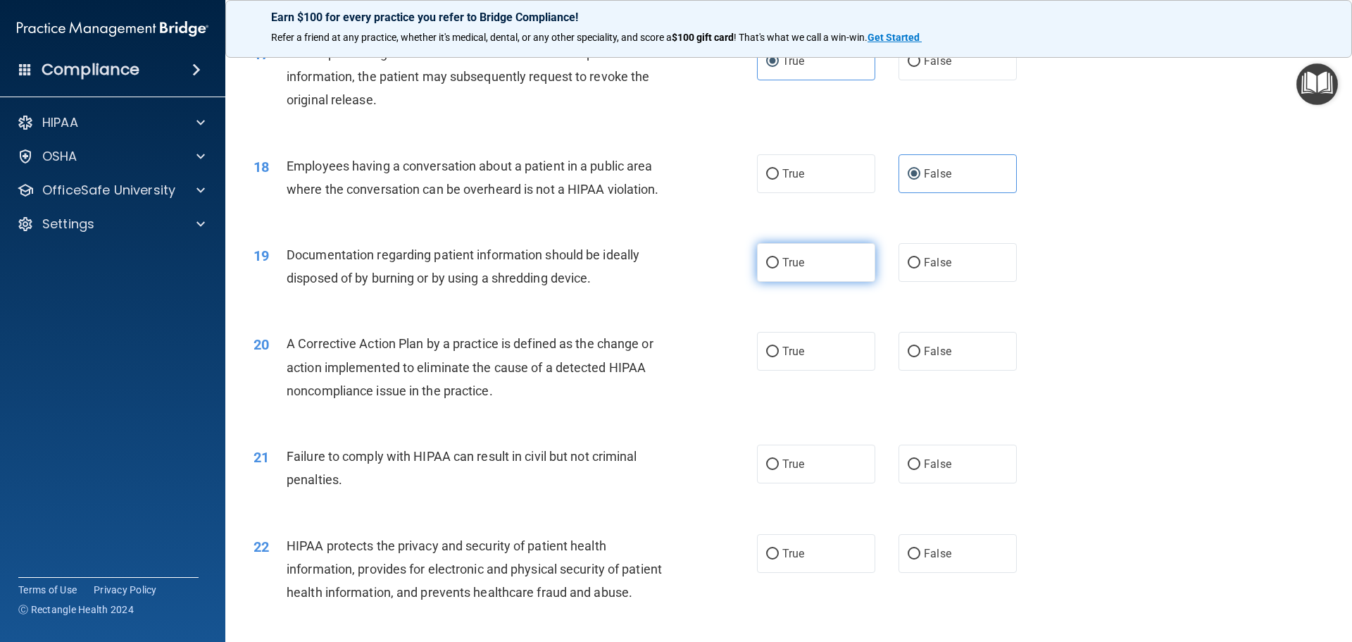
click at [782, 269] on span "True" at bounding box center [793, 262] width 22 height 13
click at [779, 268] on input "True" at bounding box center [772, 263] width 13 height 11
radio input "true"
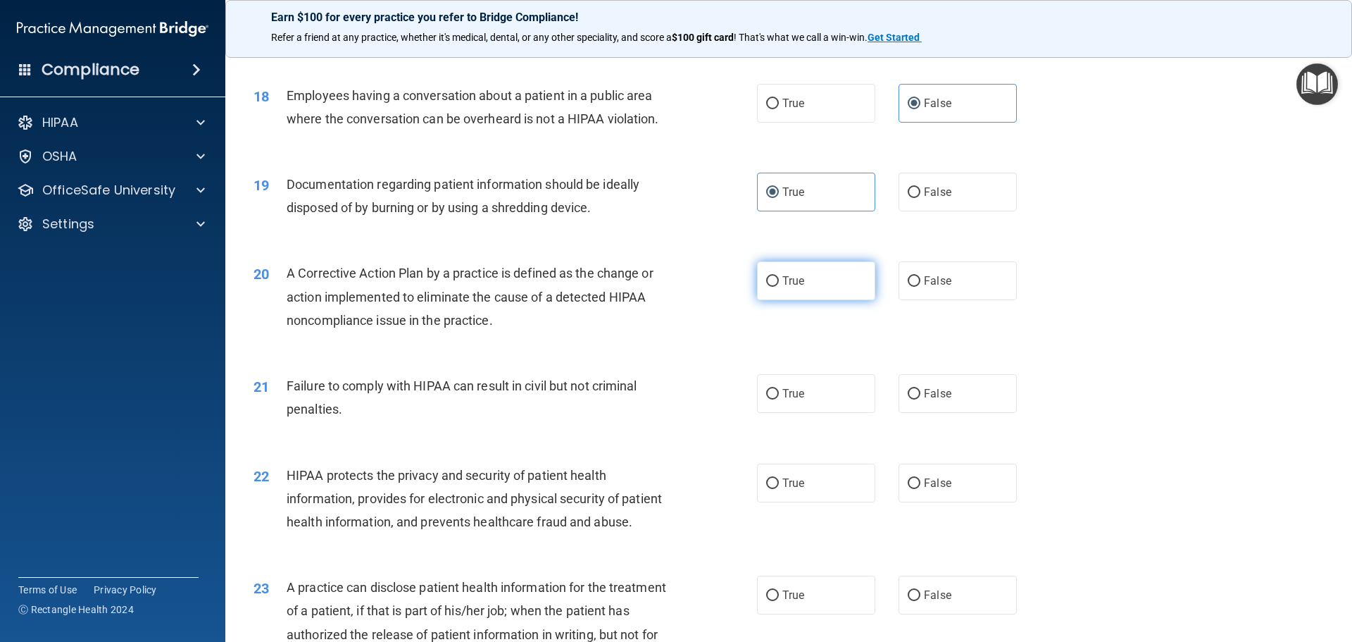
click at [775, 300] on label "True" at bounding box center [816, 280] width 118 height 39
click at [775, 287] on input "True" at bounding box center [772, 281] width 13 height 11
radio input "true"
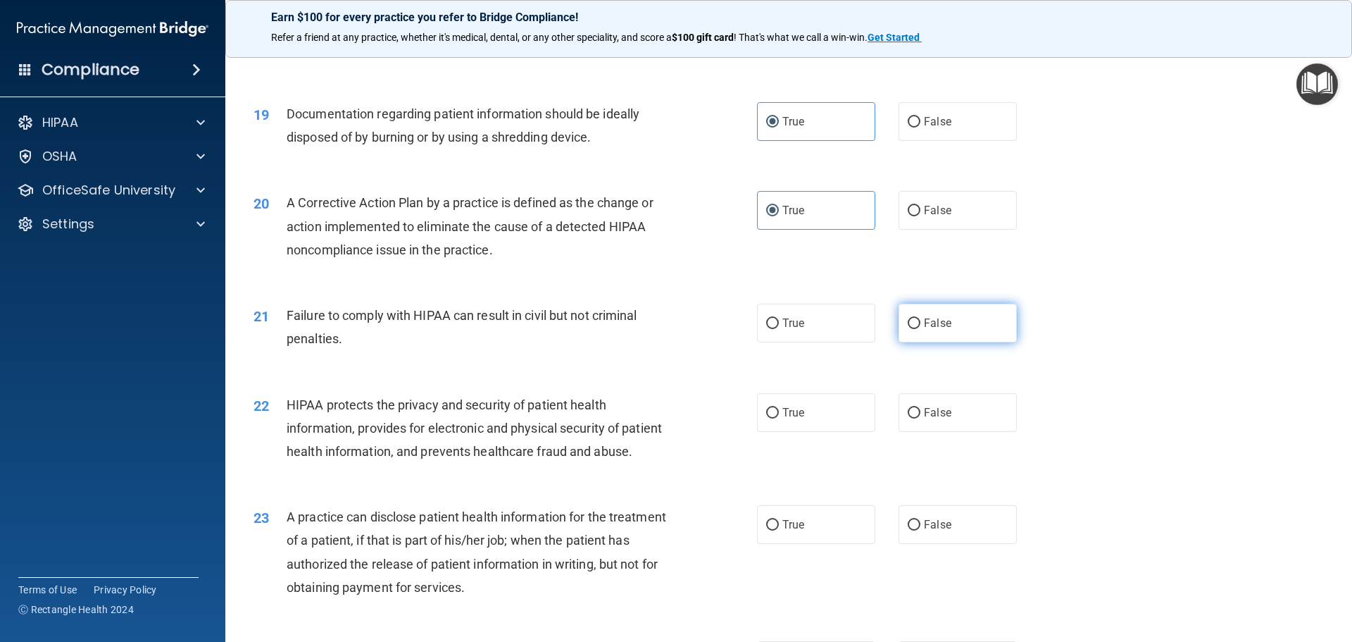
click at [924, 330] on span "False" at bounding box center [937, 322] width 27 height 13
click at [920, 329] on input "False" at bounding box center [914, 323] width 13 height 11
radio input "true"
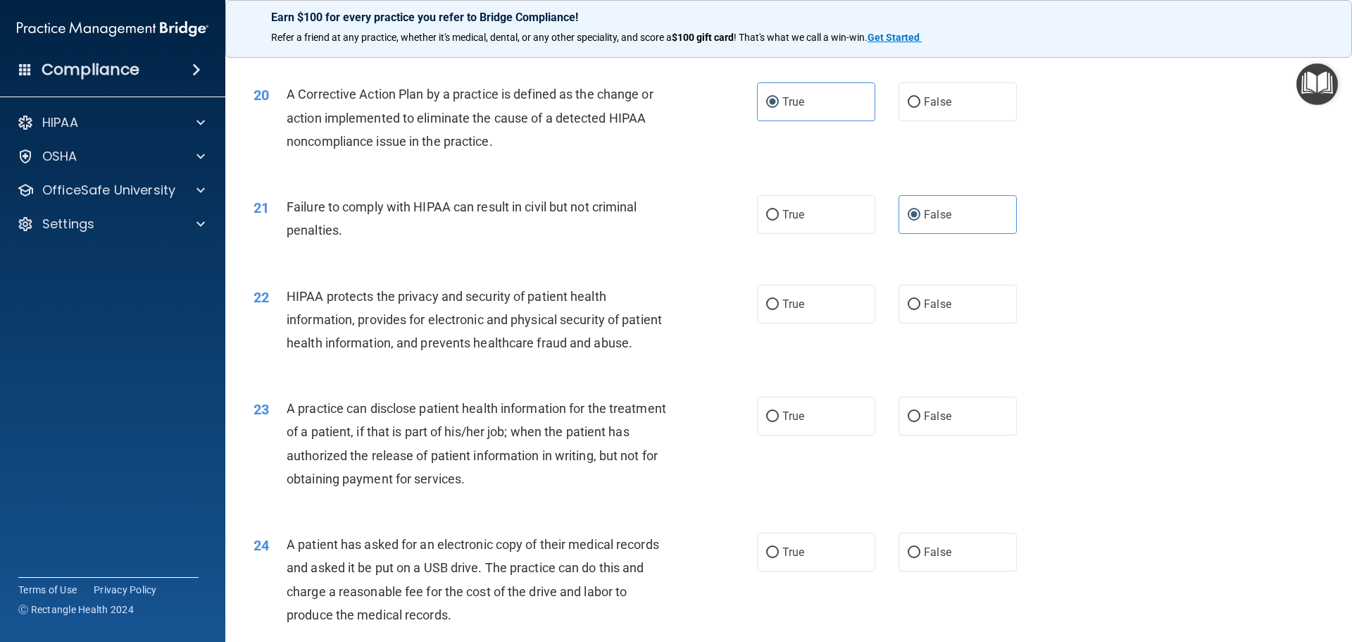
scroll to position [1972, 0]
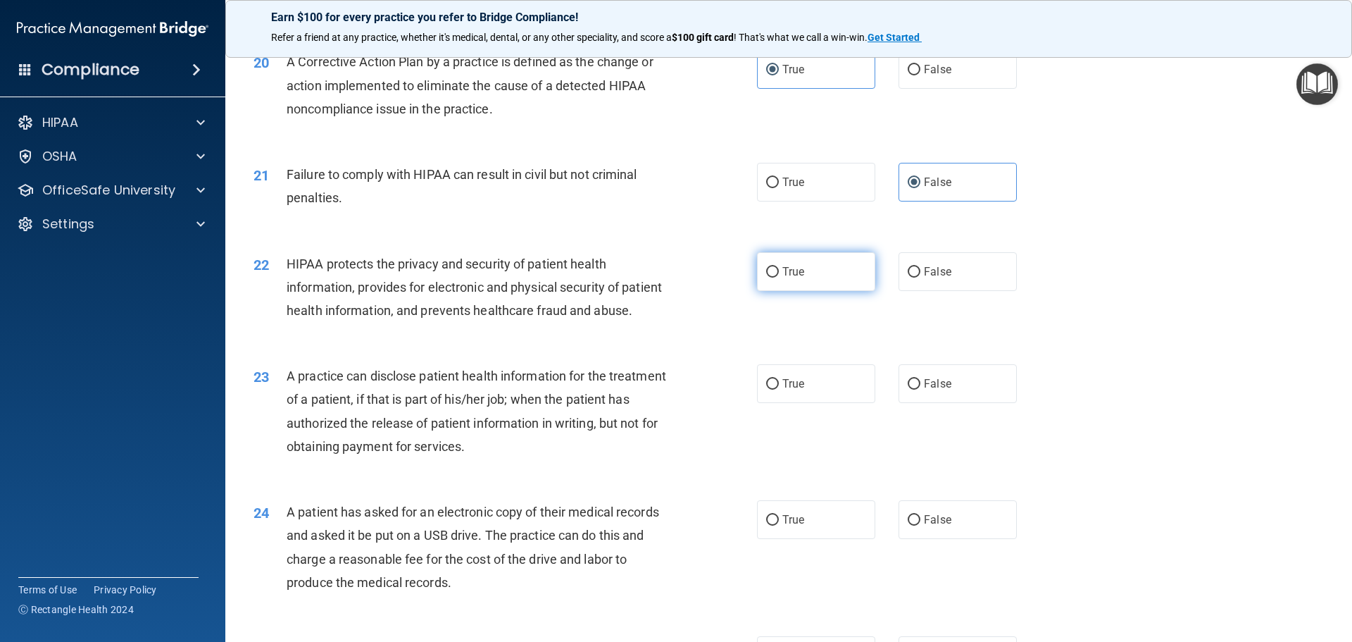
click at [806, 291] on label "True" at bounding box center [816, 271] width 118 height 39
click at [779, 277] on input "True" at bounding box center [772, 272] width 13 height 11
radio input "true"
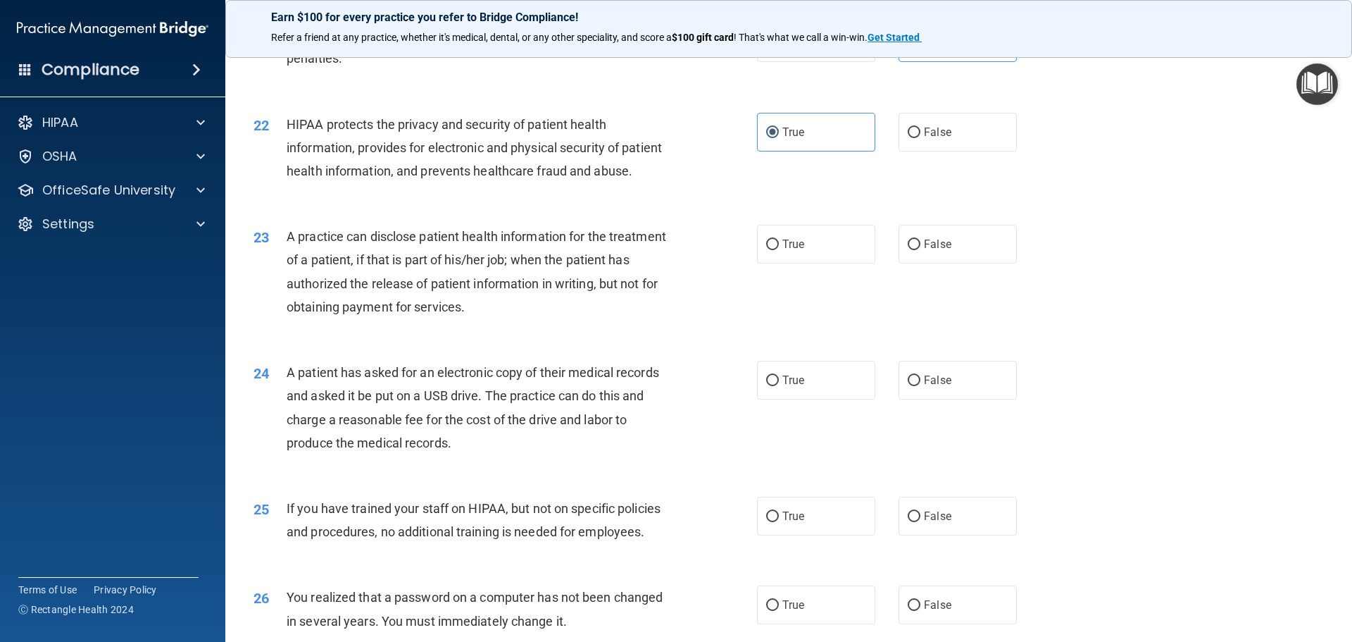
scroll to position [2113, 0]
click at [782, 249] on span "True" at bounding box center [793, 242] width 22 height 13
click at [777, 249] on input "True" at bounding box center [772, 243] width 13 height 11
radio input "true"
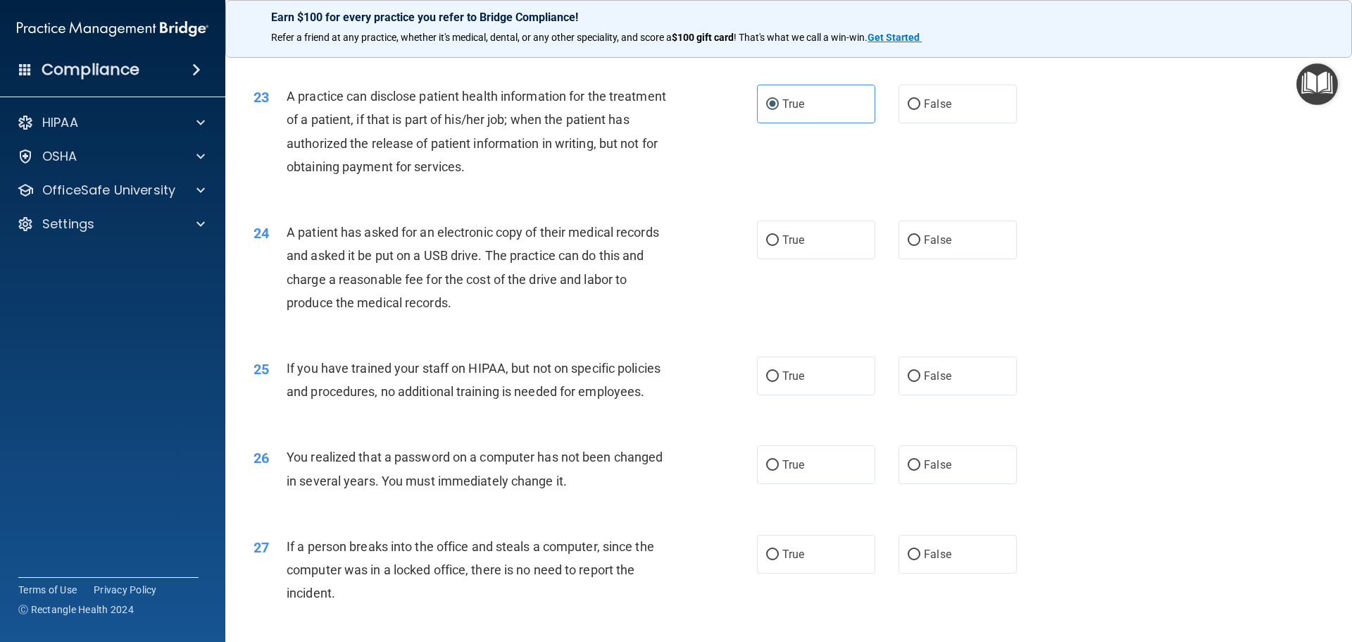
scroll to position [2254, 0]
click at [788, 257] on label "True" at bounding box center [816, 237] width 118 height 39
click at [779, 244] on input "True" at bounding box center [772, 238] width 13 height 11
radio input "true"
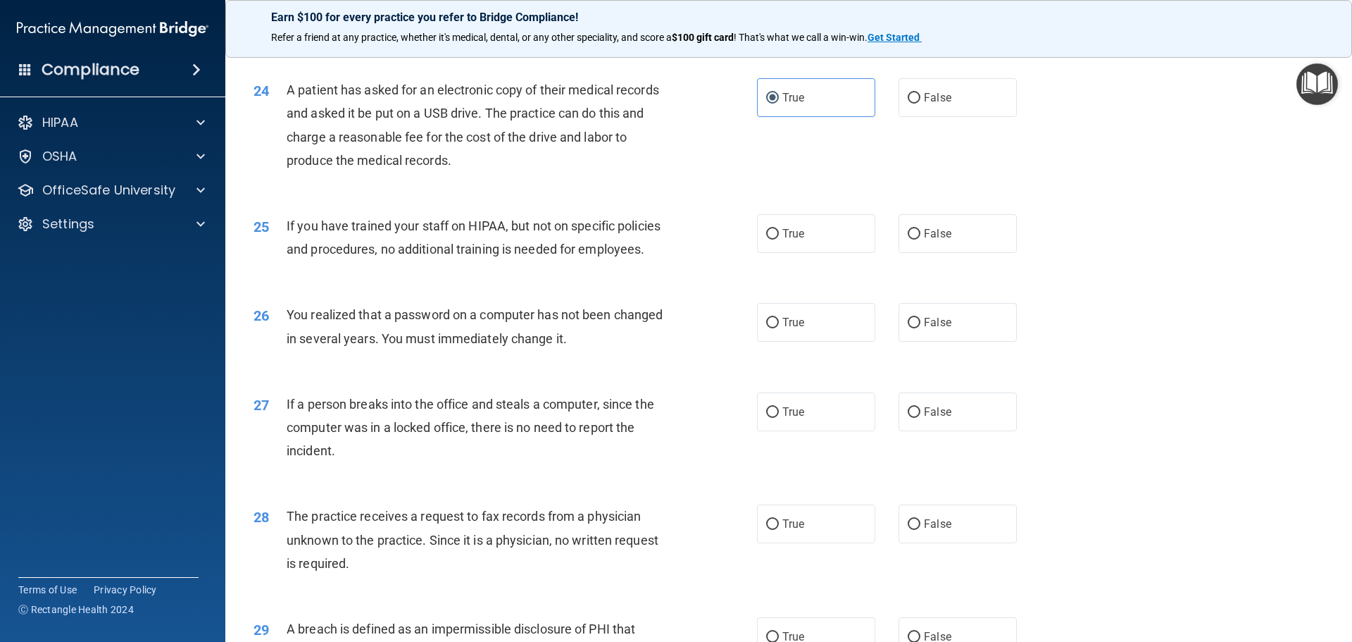
scroll to position [2394, 0]
click at [939, 239] on span "False" at bounding box center [937, 232] width 27 height 13
click at [920, 239] on input "False" at bounding box center [914, 233] width 13 height 11
radio input "true"
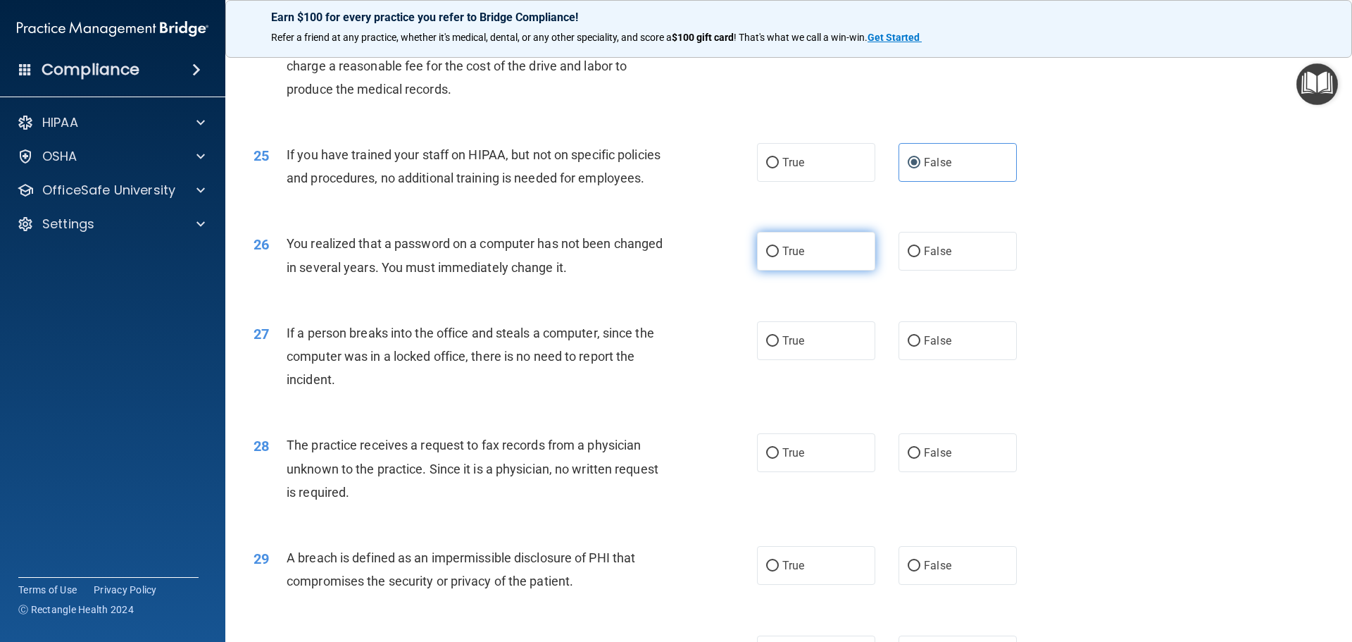
click at [816, 270] on label "True" at bounding box center [816, 251] width 118 height 39
click at [779, 257] on input "True" at bounding box center [772, 251] width 13 height 11
radio input "true"
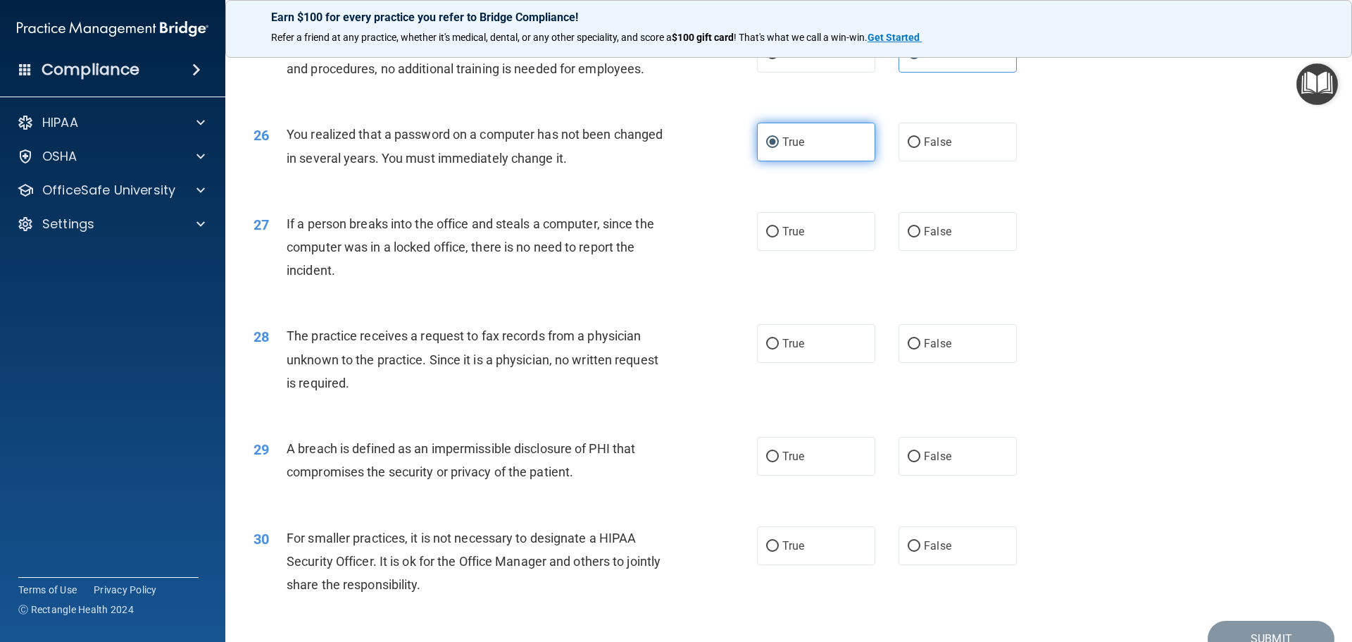
scroll to position [2606, 0]
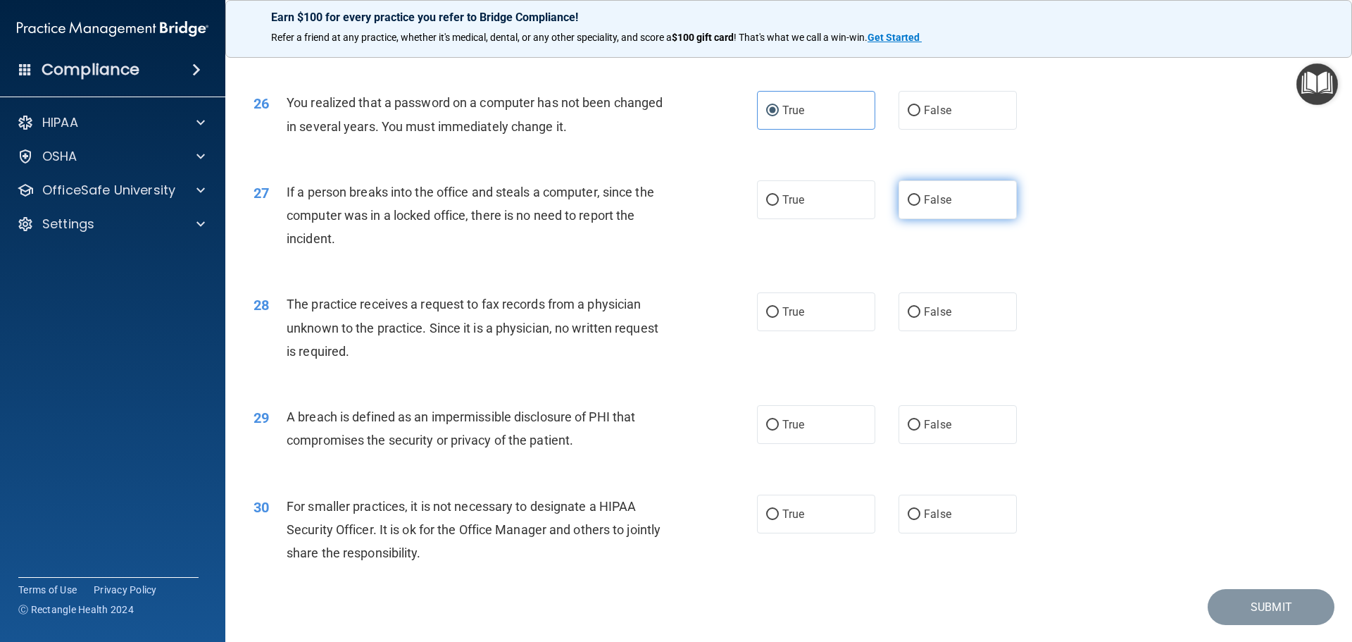
click at [925, 206] on span "False" at bounding box center [937, 199] width 27 height 13
click at [920, 206] on input "False" at bounding box center [914, 200] width 13 height 11
radio input "true"
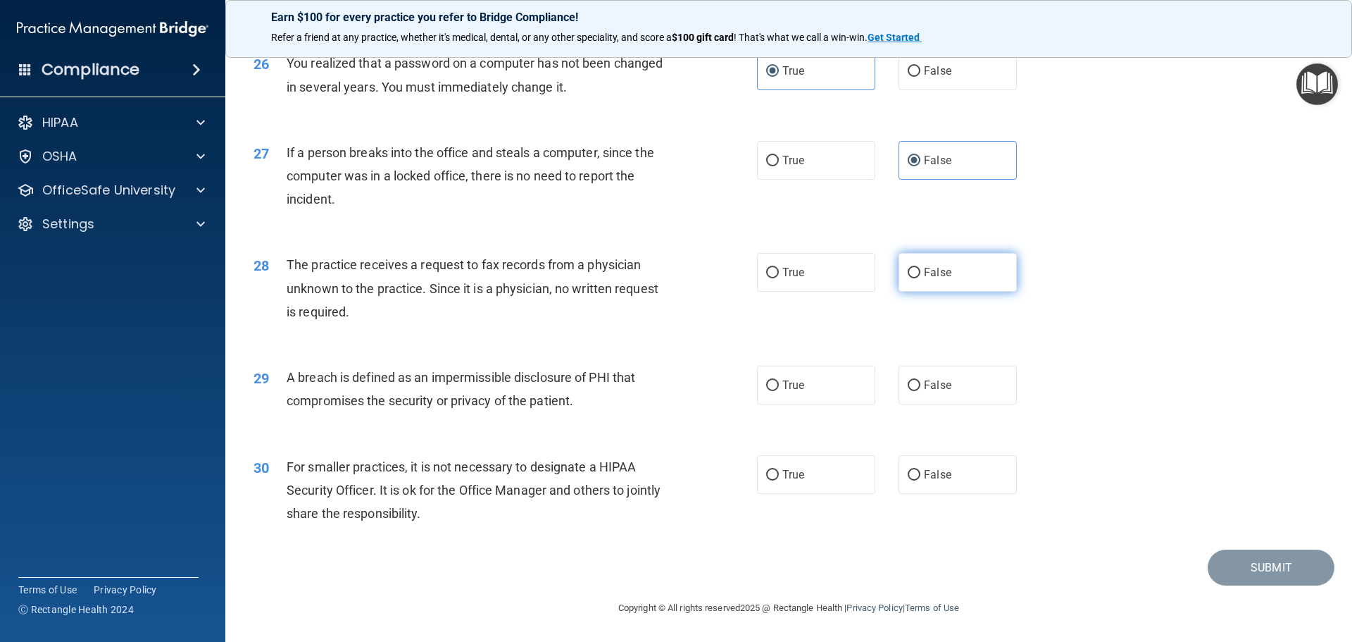
click at [924, 279] on span "False" at bounding box center [937, 272] width 27 height 13
click at [918, 278] on input "False" at bounding box center [914, 273] width 13 height 11
radio input "true"
click at [802, 387] on label "True" at bounding box center [816, 385] width 118 height 39
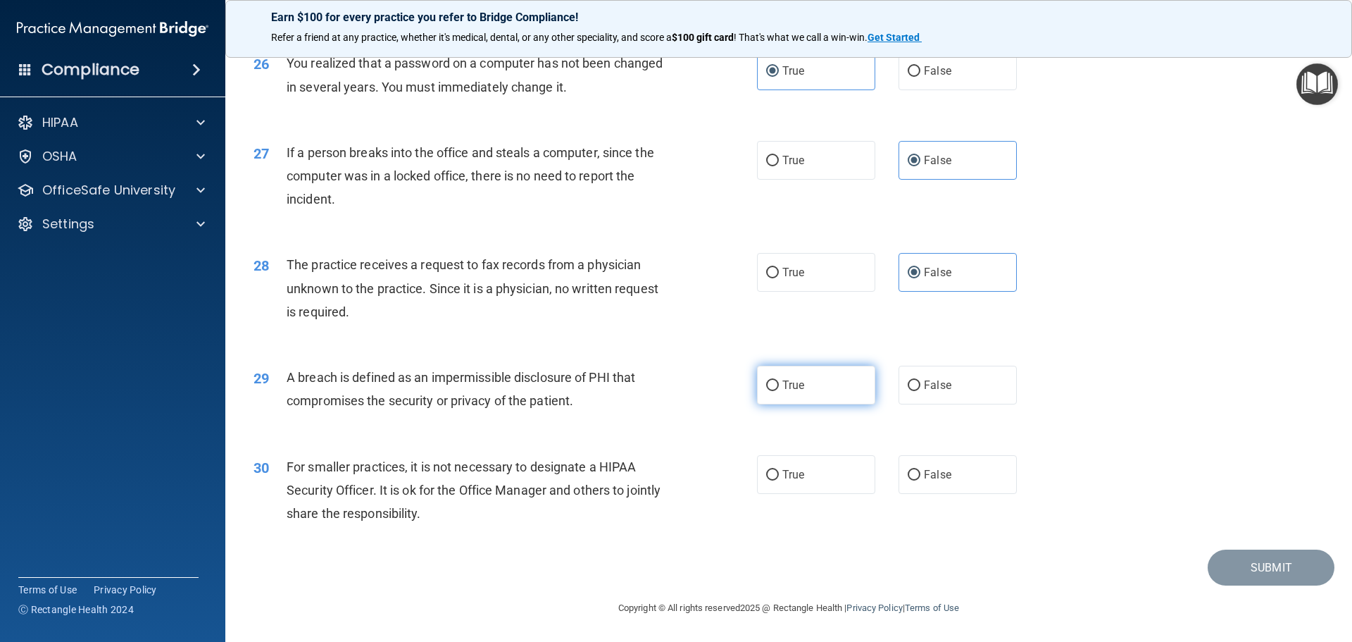
click at [779, 387] on input "True" at bounding box center [772, 385] width 13 height 11
radio input "true"
click at [924, 473] on span "False" at bounding box center [937, 474] width 27 height 13
click at [920, 473] on input "False" at bounding box center [914, 475] width 13 height 11
radio input "true"
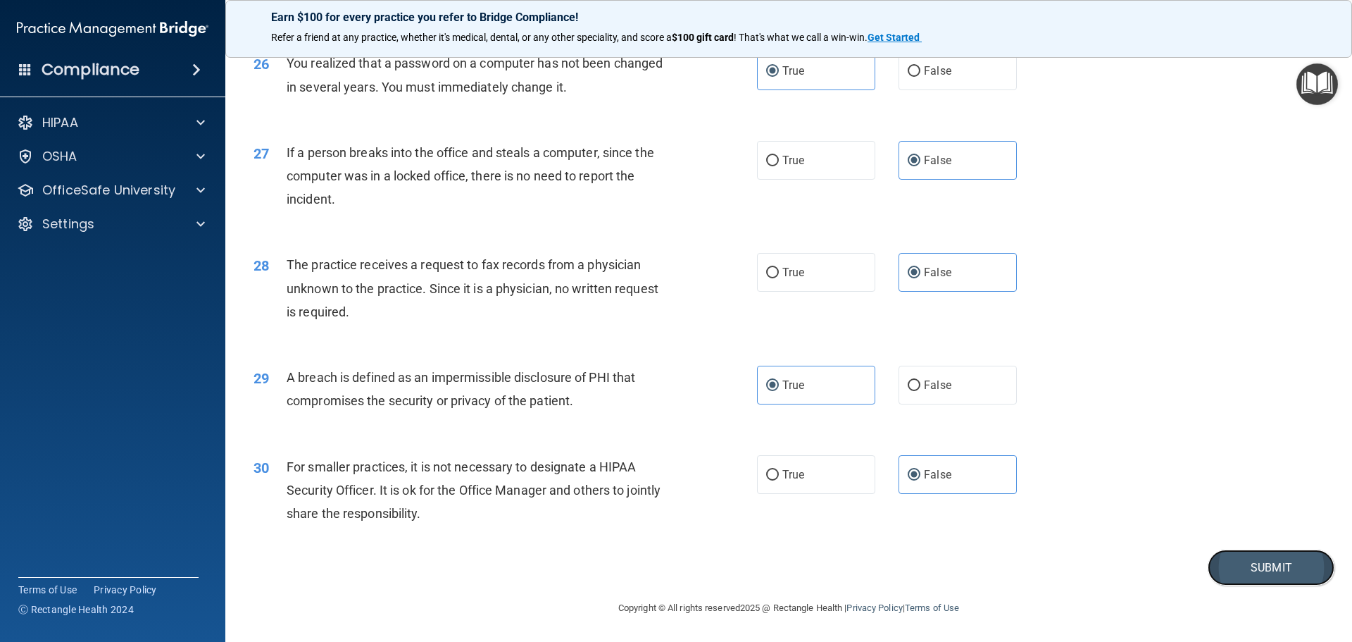
click at [1085, 564] on button "Submit" at bounding box center [1271, 567] width 127 height 36
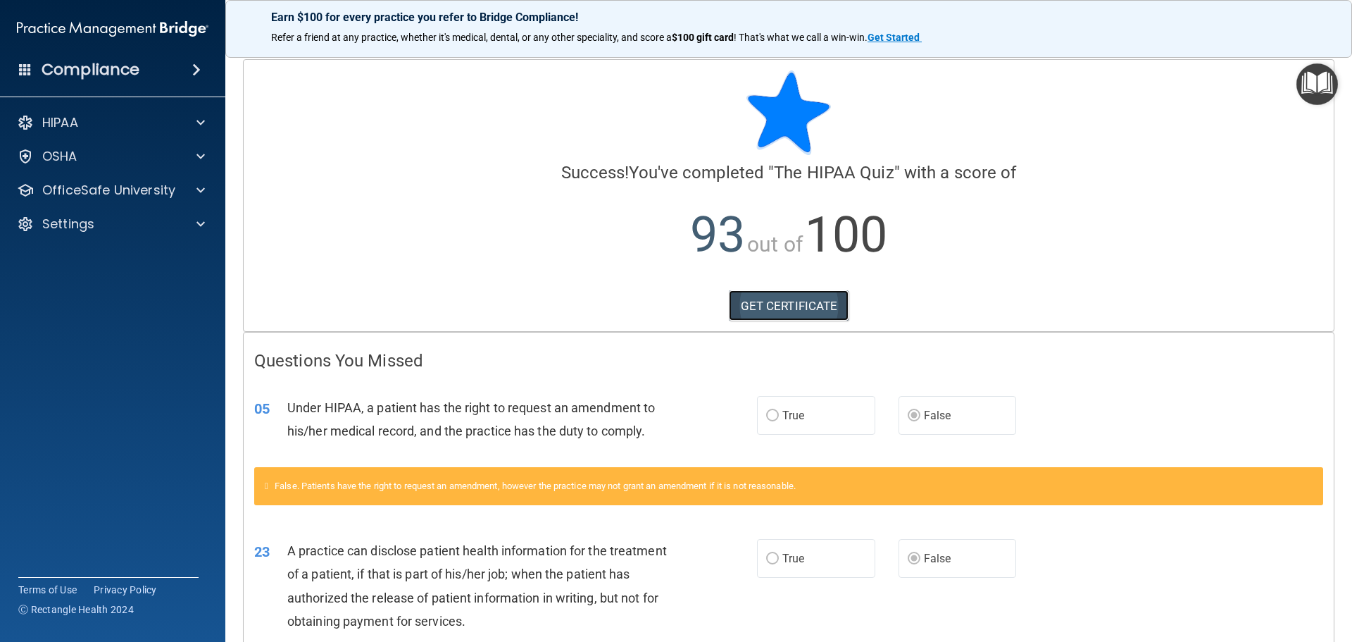
click at [772, 299] on link "GET CERTIFICATE" at bounding box center [789, 305] width 120 height 31
click at [94, 183] on p "OfficeSafe University" at bounding box center [108, 190] width 133 height 17
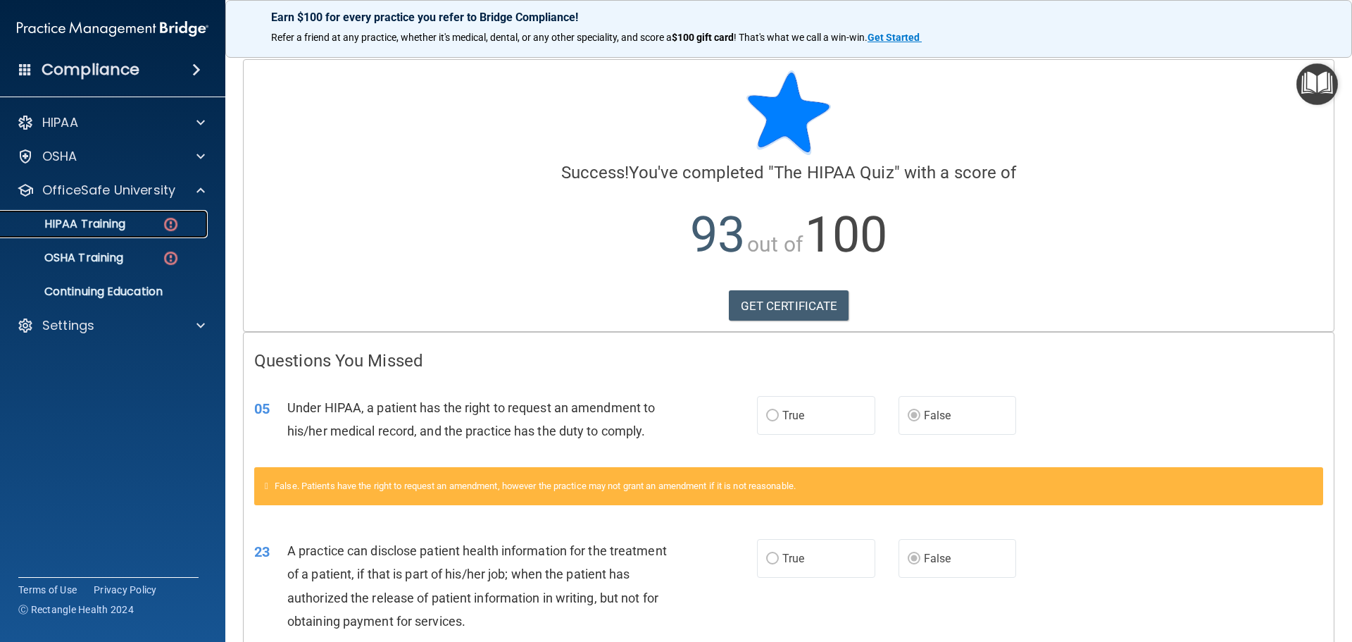
click at [118, 223] on p "HIPAA Training" at bounding box center [67, 224] width 116 height 14
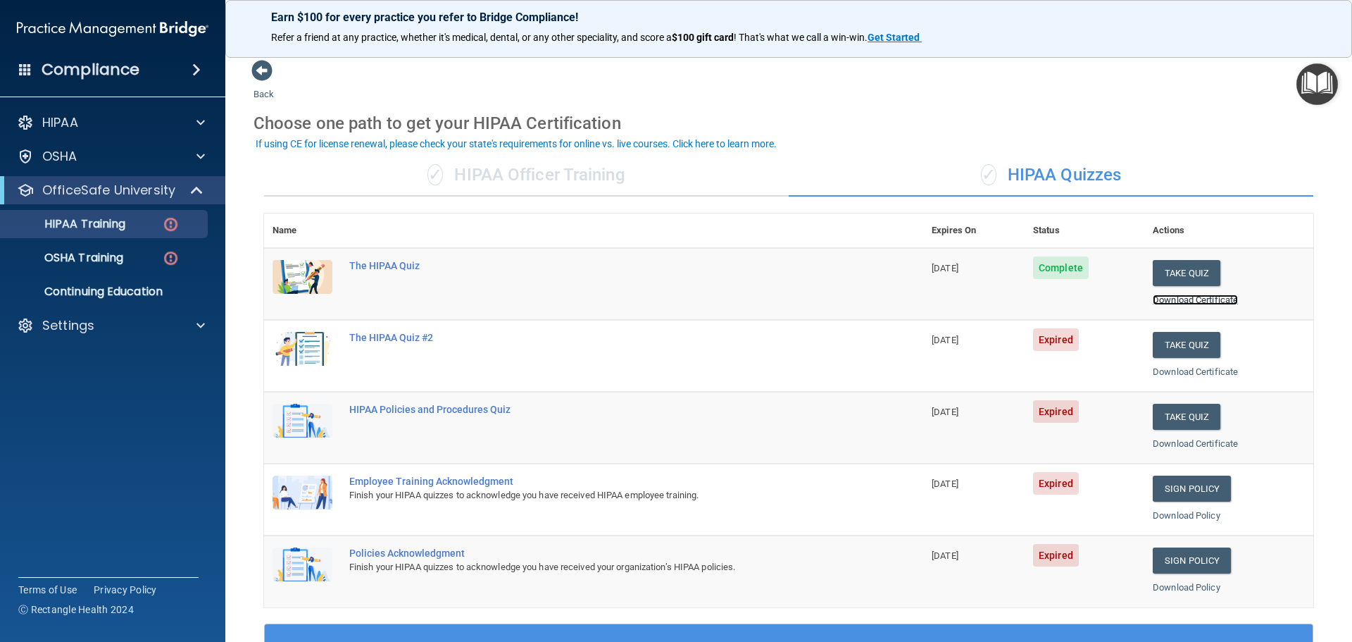
click at [1085, 298] on link "Download Certificate" at bounding box center [1195, 299] width 85 height 11
